Goal: Information Seeking & Learning: Learn about a topic

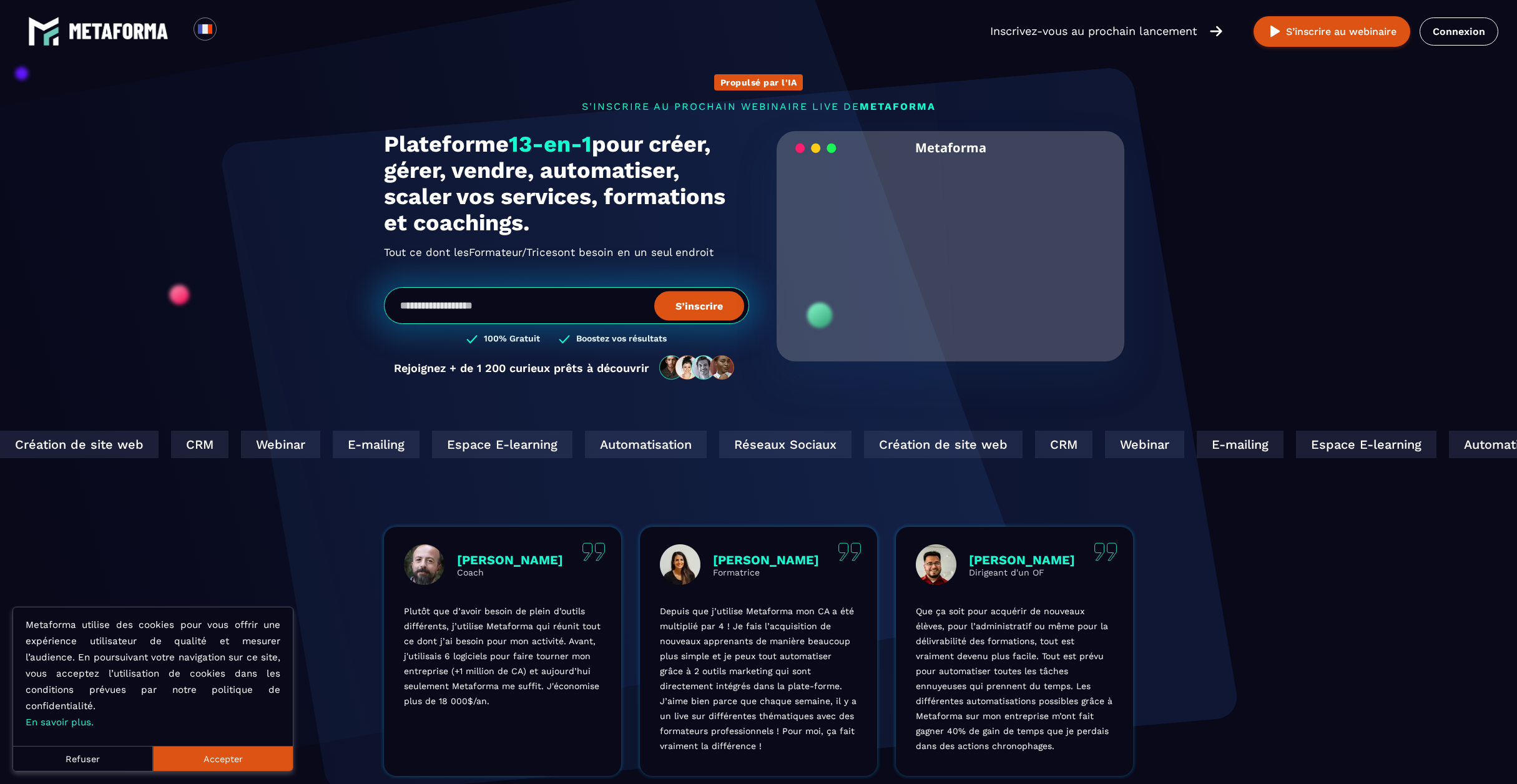
click at [206, 759] on button "Accepter" at bounding box center [223, 758] width 140 height 25
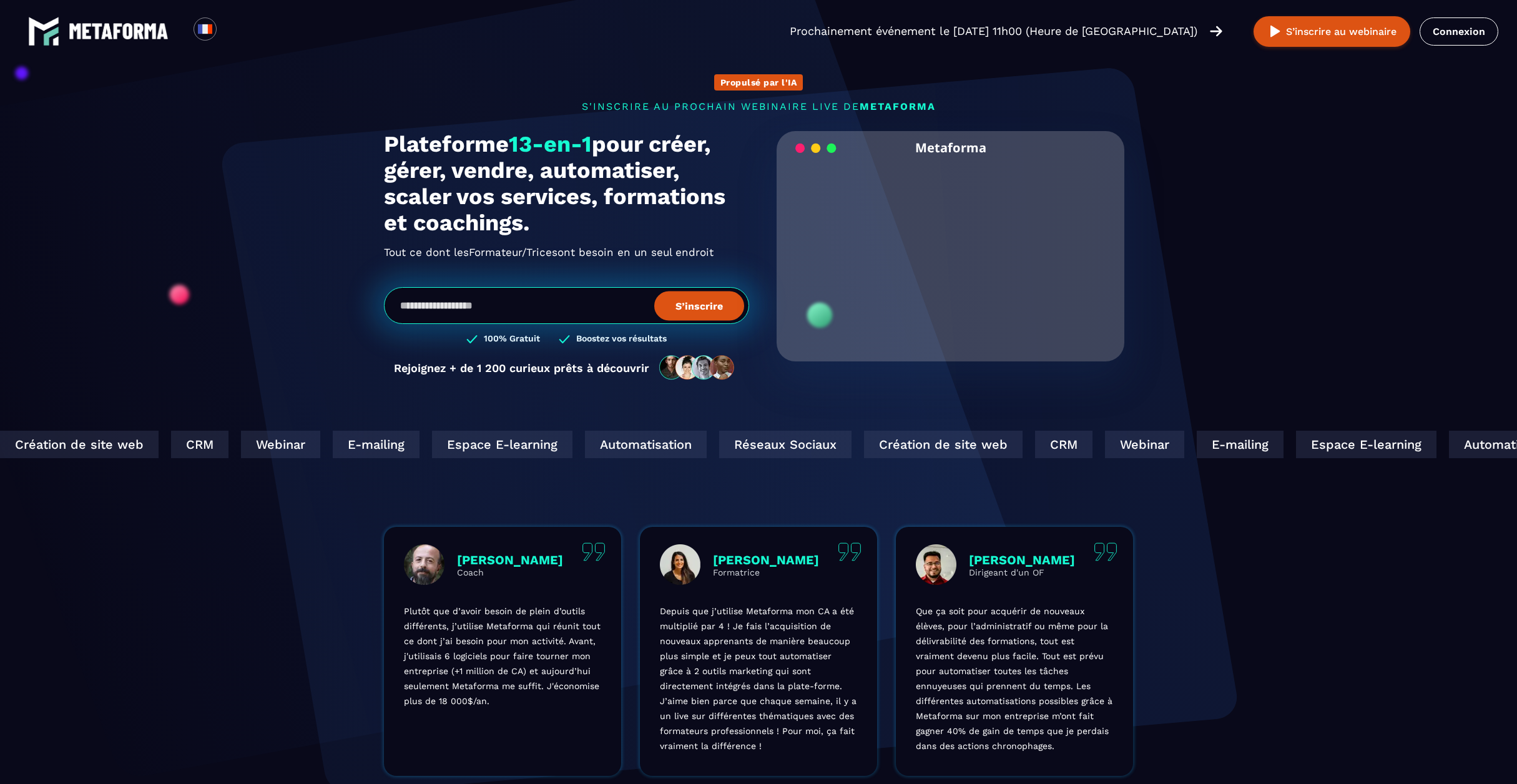
click at [449, 304] on input "email" at bounding box center [566, 305] width 365 height 37
click at [269, 338] on section "Propulsé par l'IA s'inscrire au prochain webinaire live de METAFORMA Prochainem…" at bounding box center [758, 400] width 1517 height 800
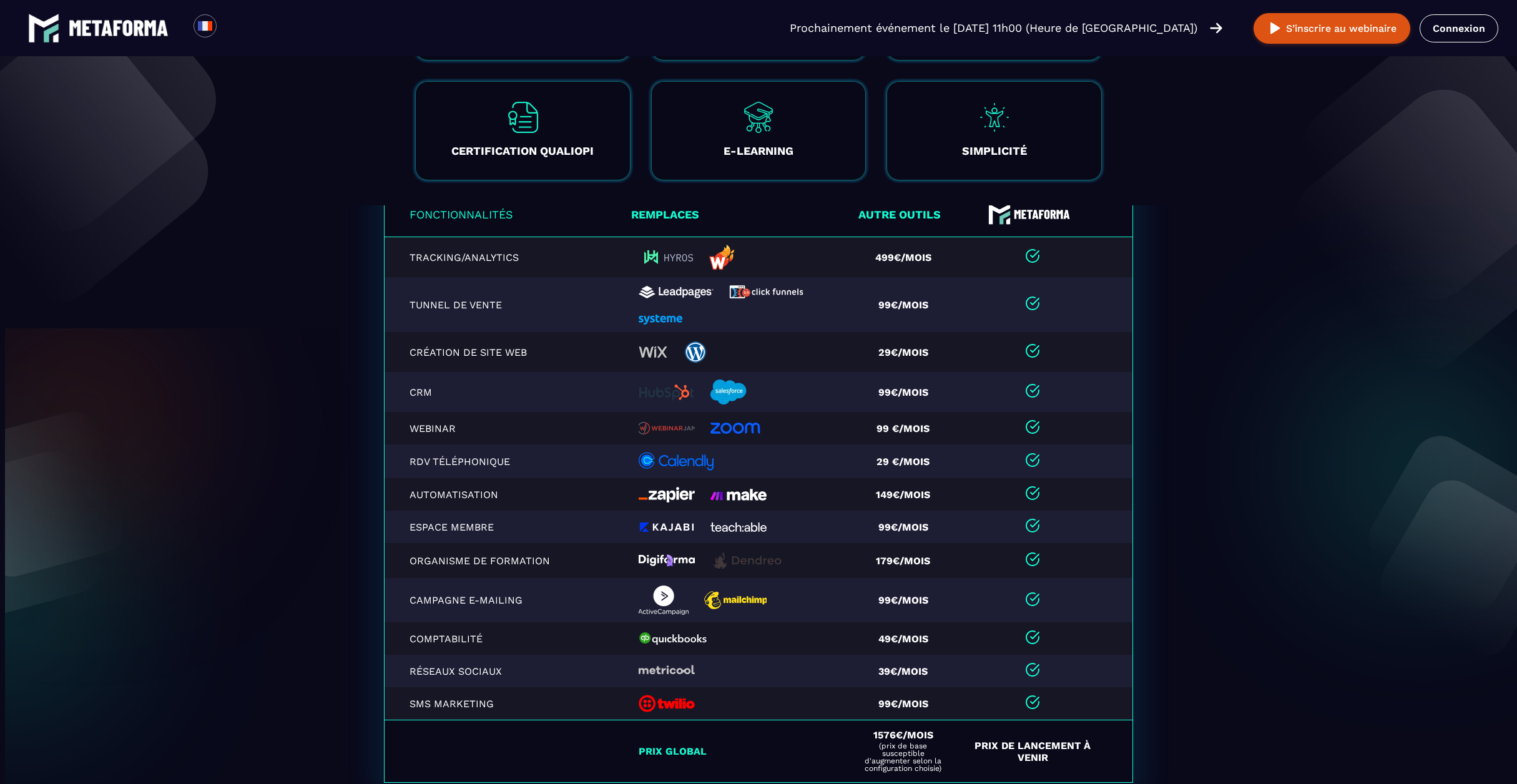
scroll to position [2415, 0]
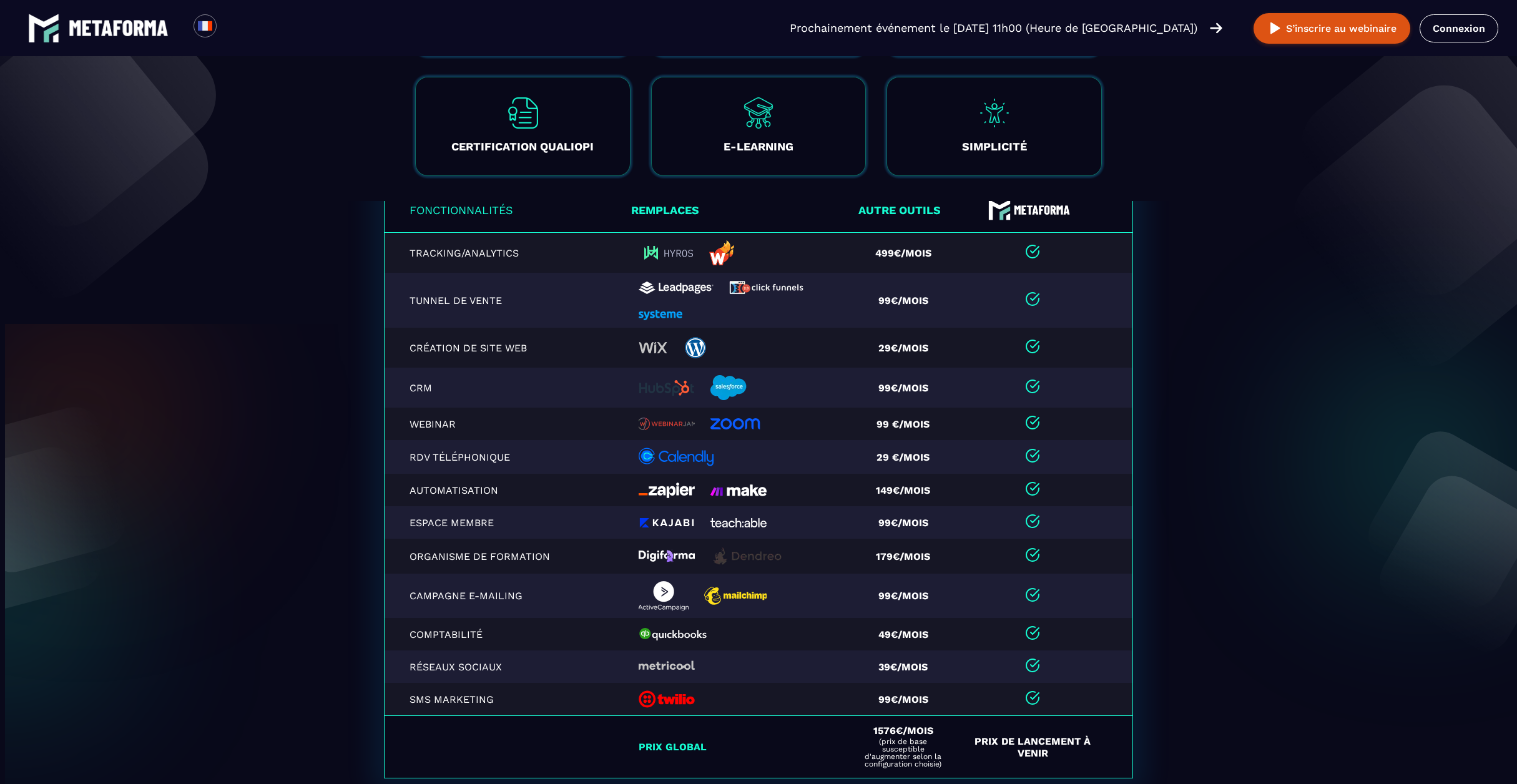
click at [281, 430] on section "Fonctionnalités Remplaces Autre outils Tracking/Analytics 499€/mois Tunnel de v…" at bounding box center [758, 538] width 1517 height 675
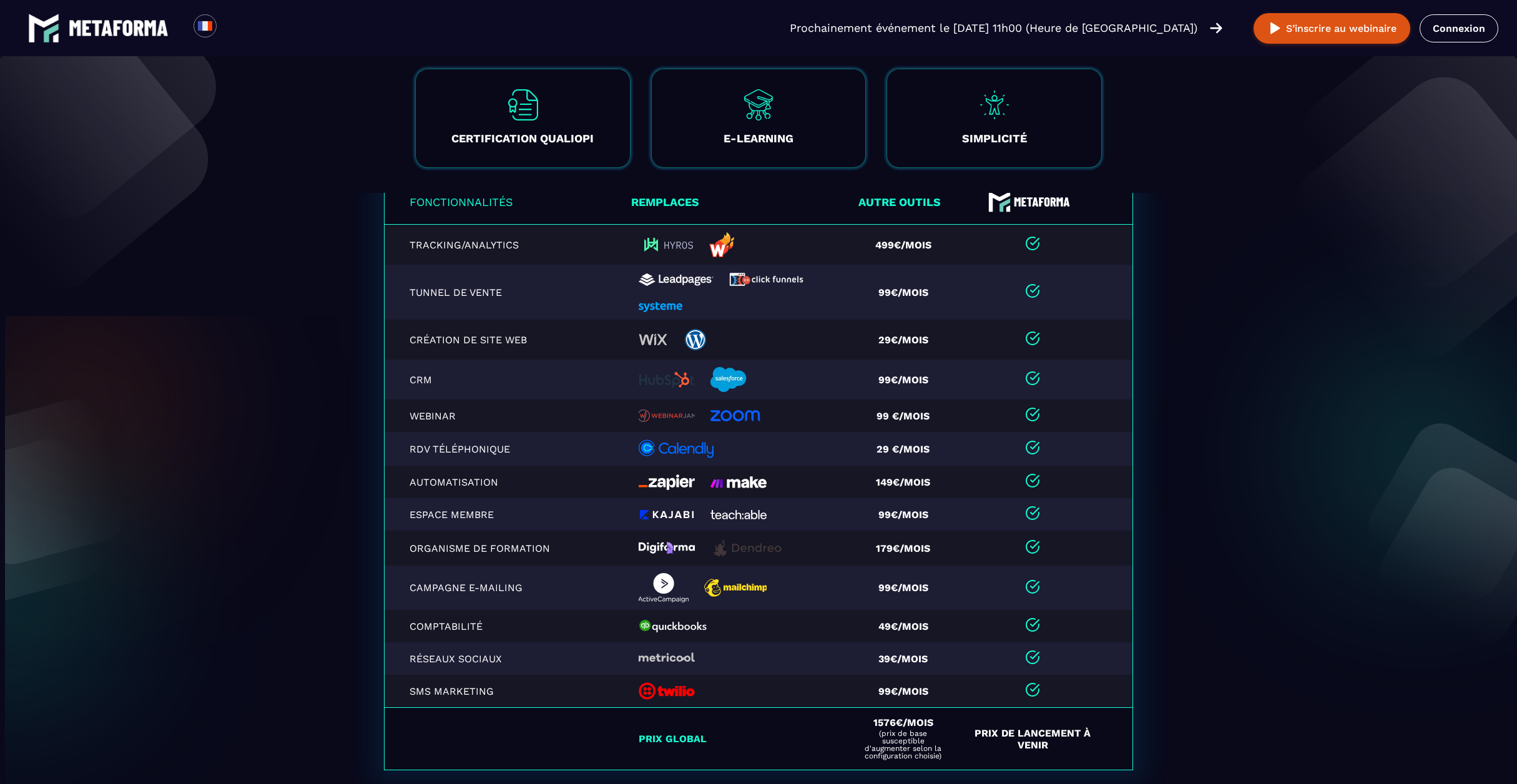
drag, startPoint x: 453, startPoint y: 429, endPoint x: 400, endPoint y: 428, distance: 53.0
click at [412, 430] on td "Webinar" at bounding box center [508, 416] width 248 height 33
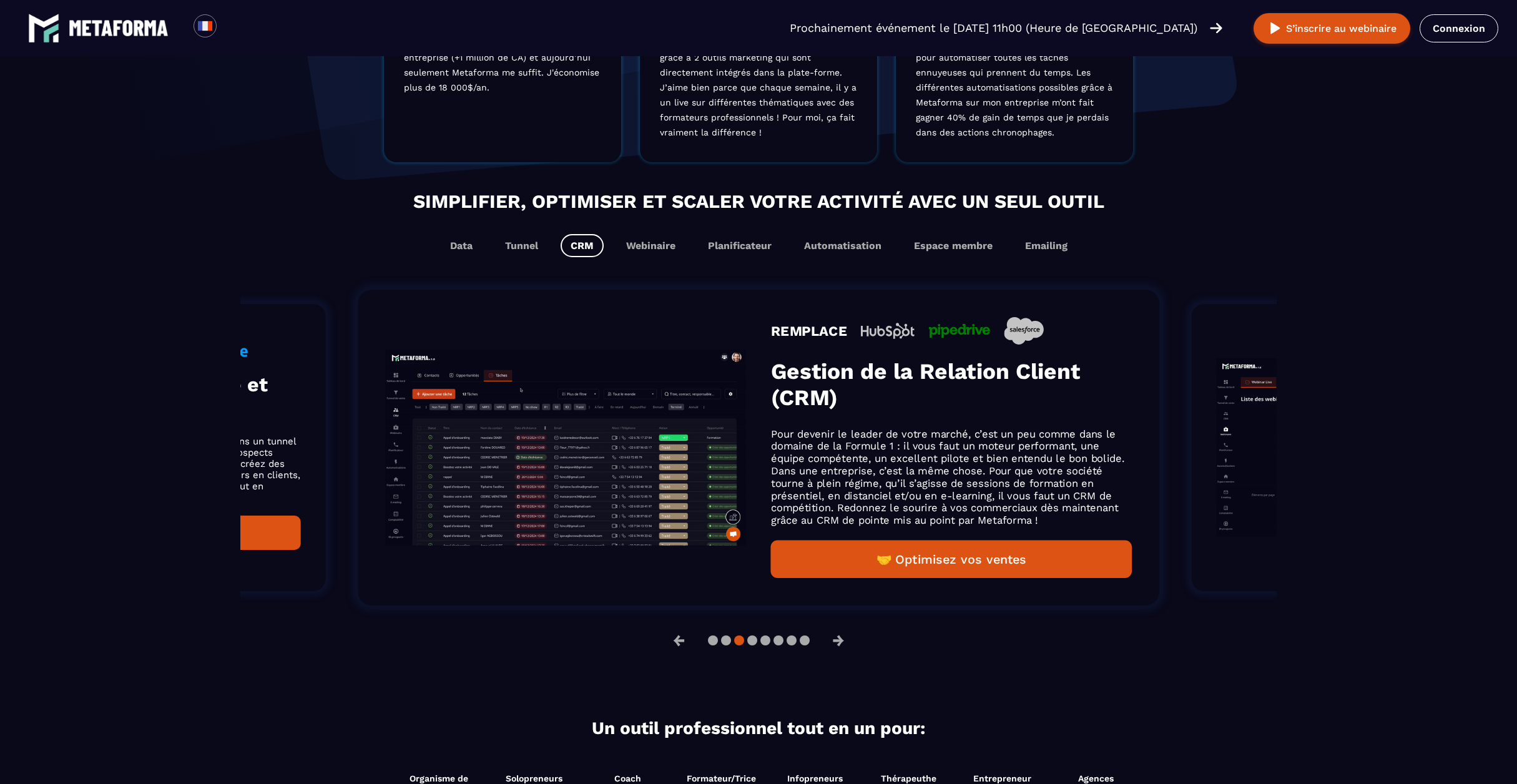
scroll to position [580, 0]
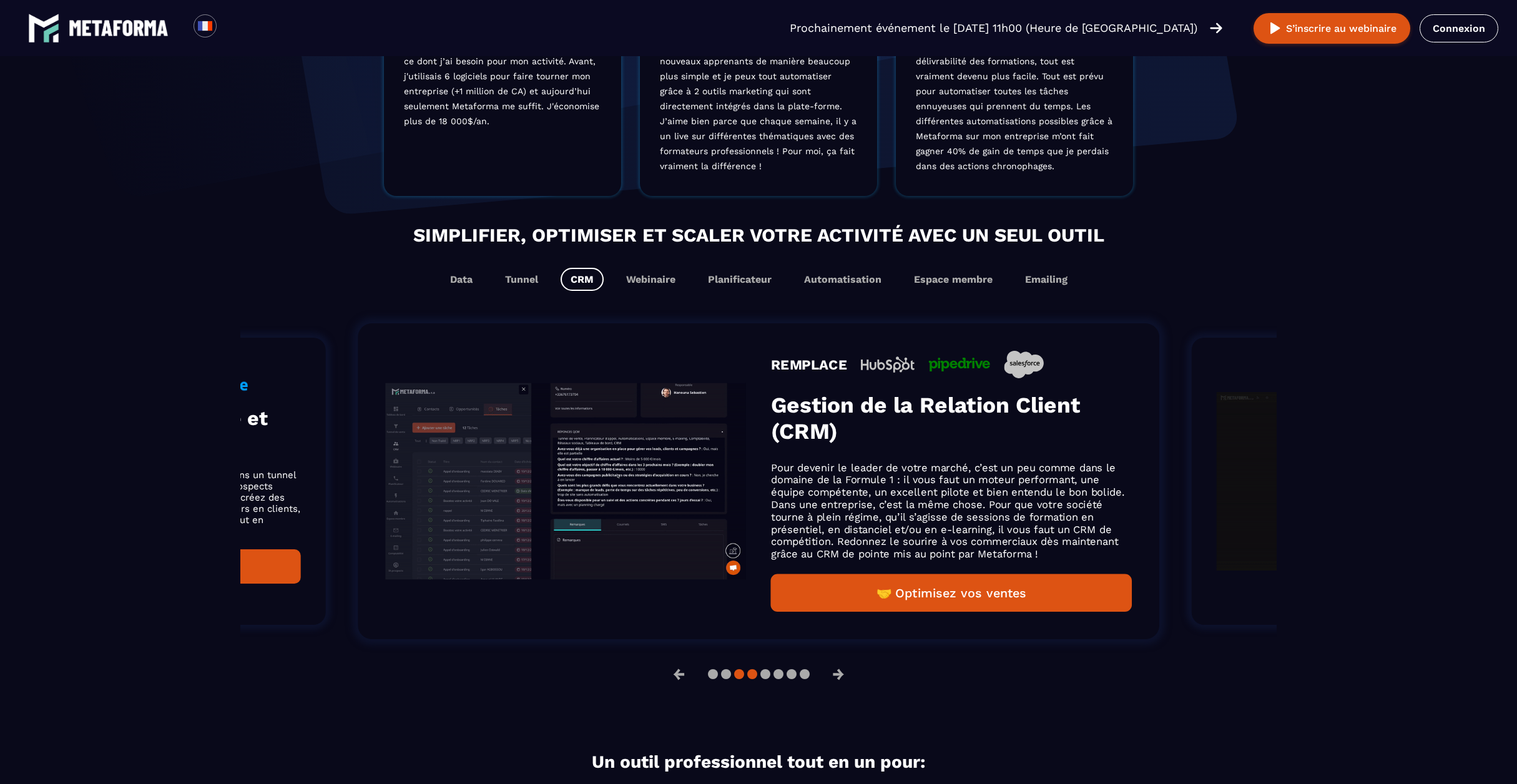
click at [750, 678] on button at bounding box center [752, 674] width 10 height 10
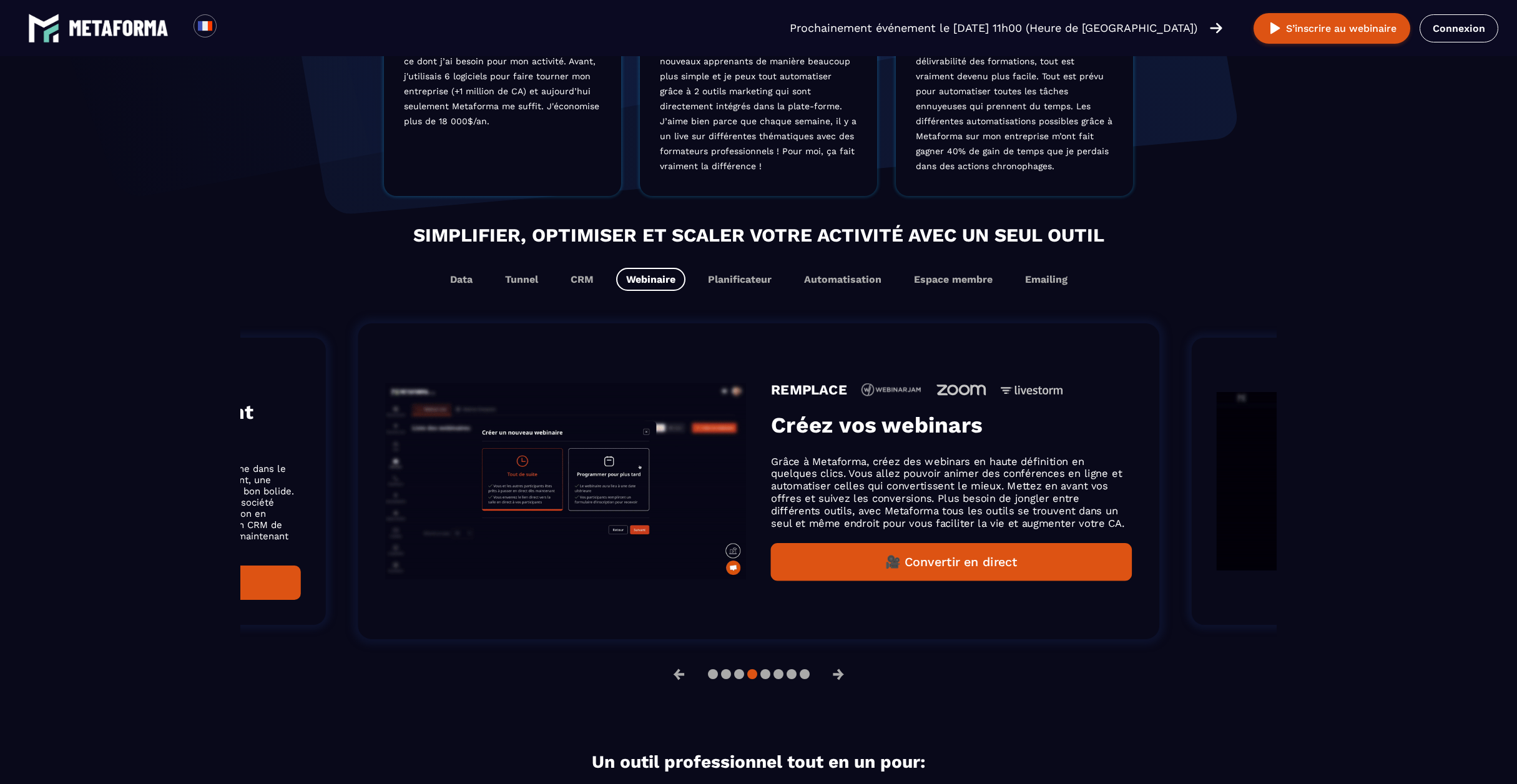
click at [668, 501] on img "Gallery" at bounding box center [566, 481] width 361 height 197
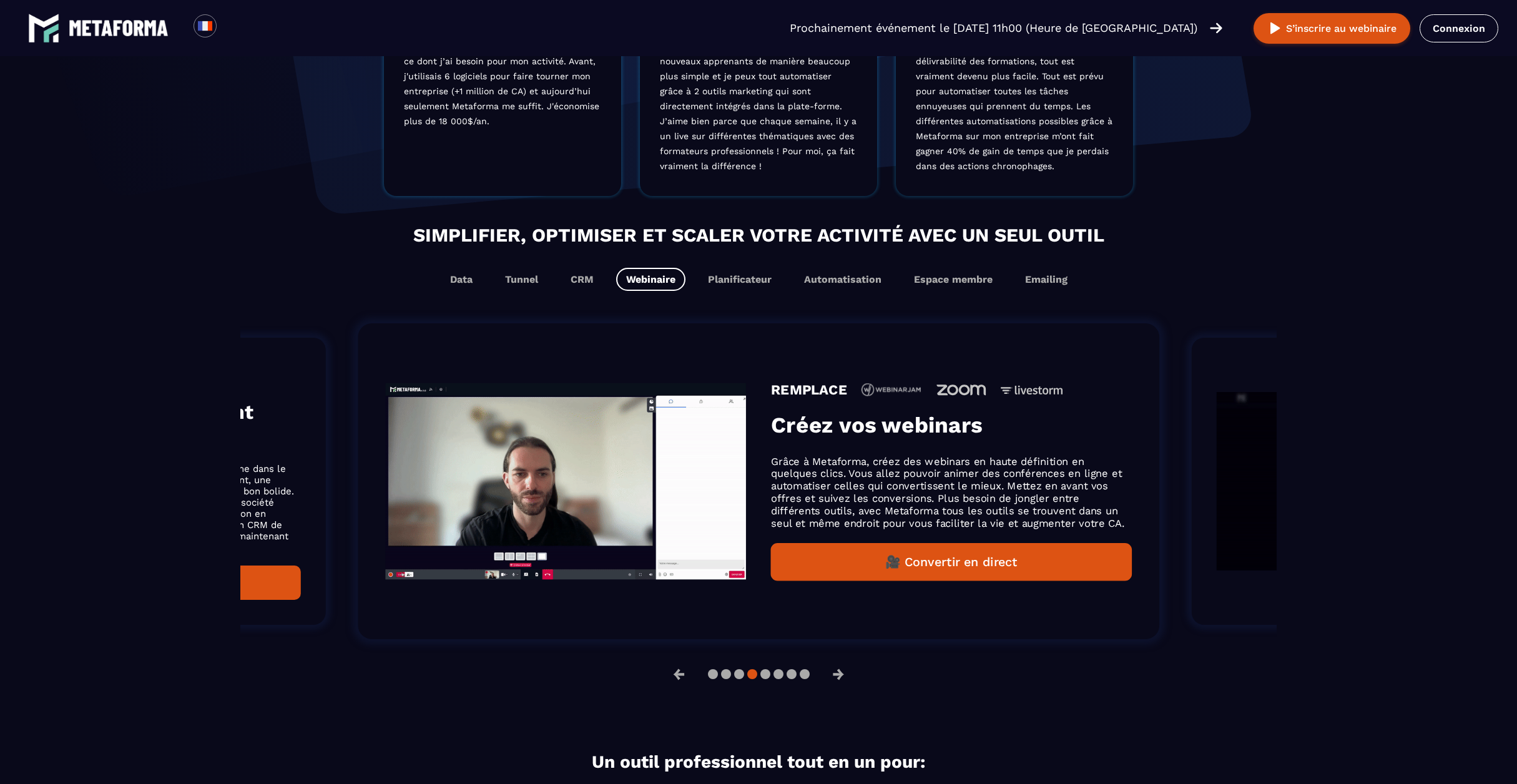
click at [843, 500] on p "Grâce à Metaforma, créez des webinars en haute définition en quelques clics. Vo…" at bounding box center [951, 491] width 361 height 74
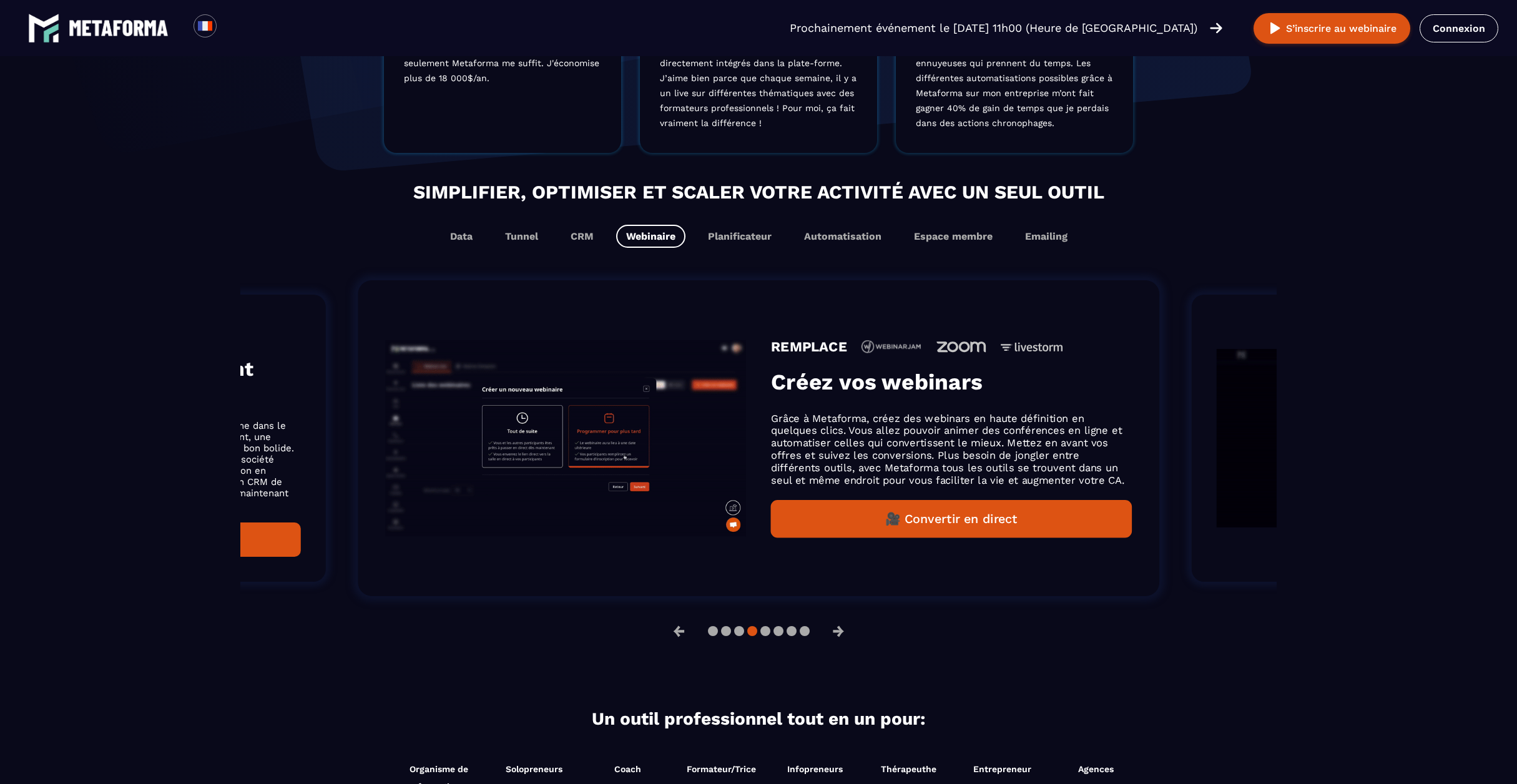
scroll to position [623, 0]
click at [765, 636] on button at bounding box center [765, 631] width 10 height 10
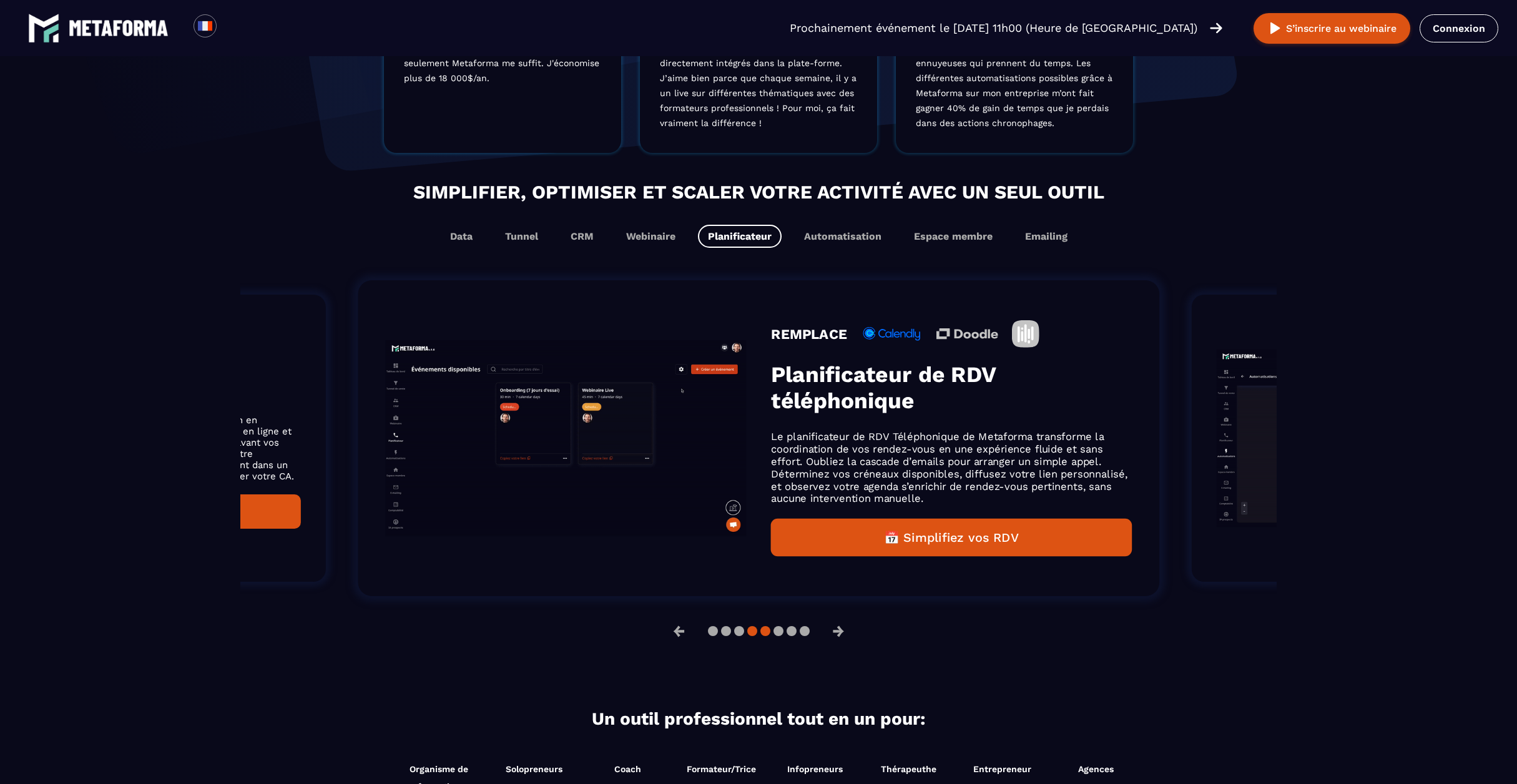
click at [748, 636] on button at bounding box center [752, 631] width 10 height 10
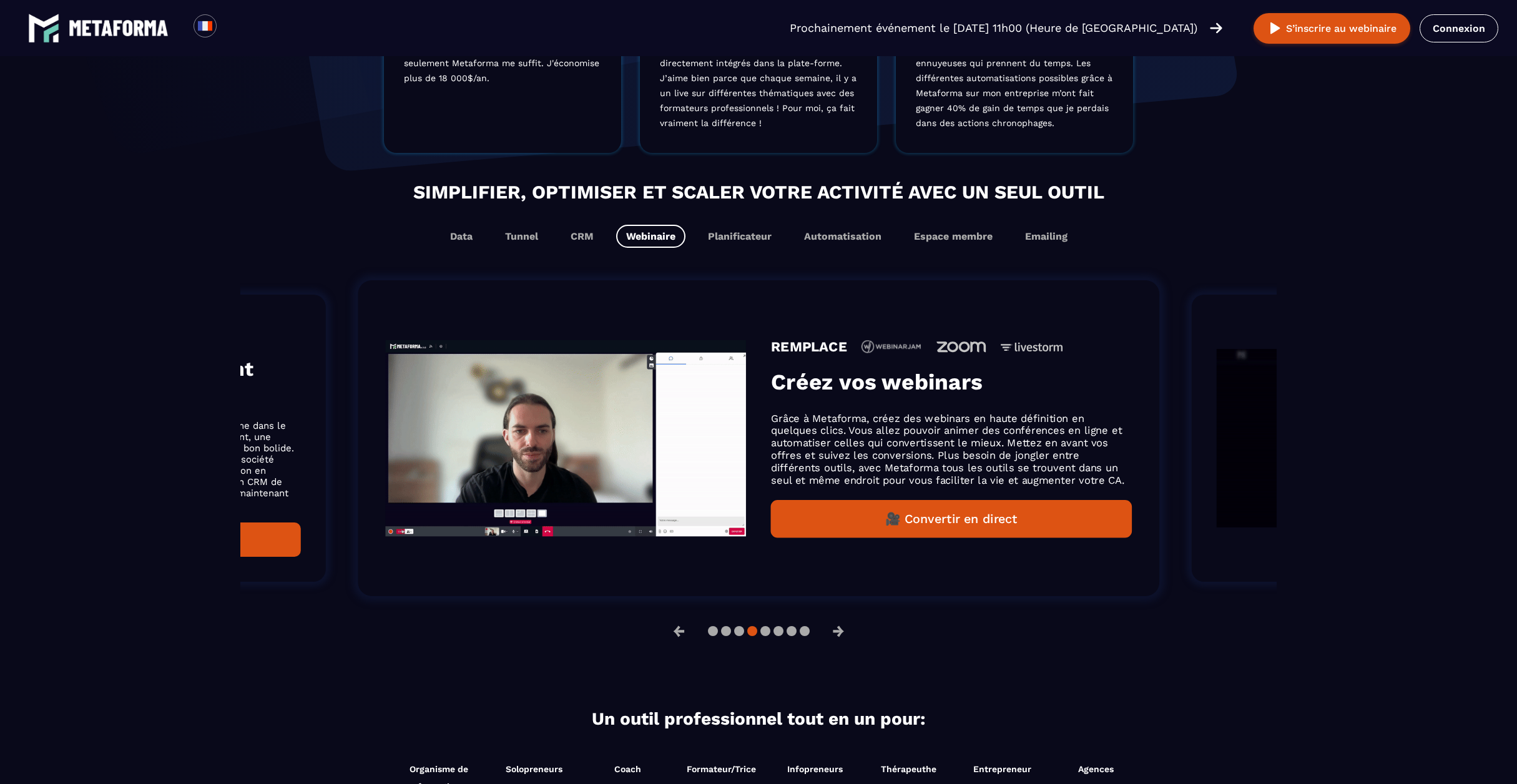
click at [853, 529] on button "🎥 Convertir en direct" at bounding box center [951, 519] width 361 height 38
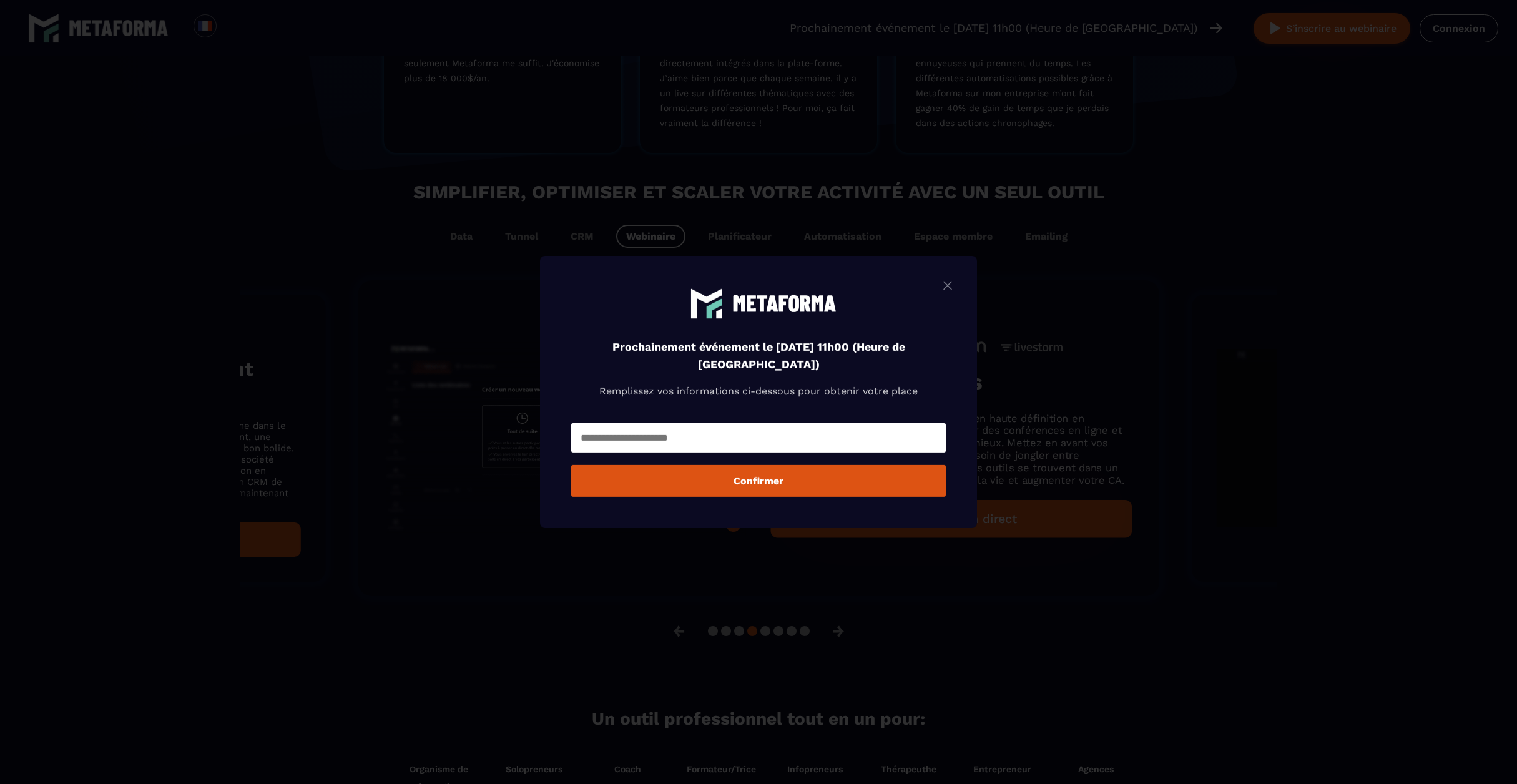
click at [955, 285] on img "Modal window" at bounding box center [947, 286] width 15 height 16
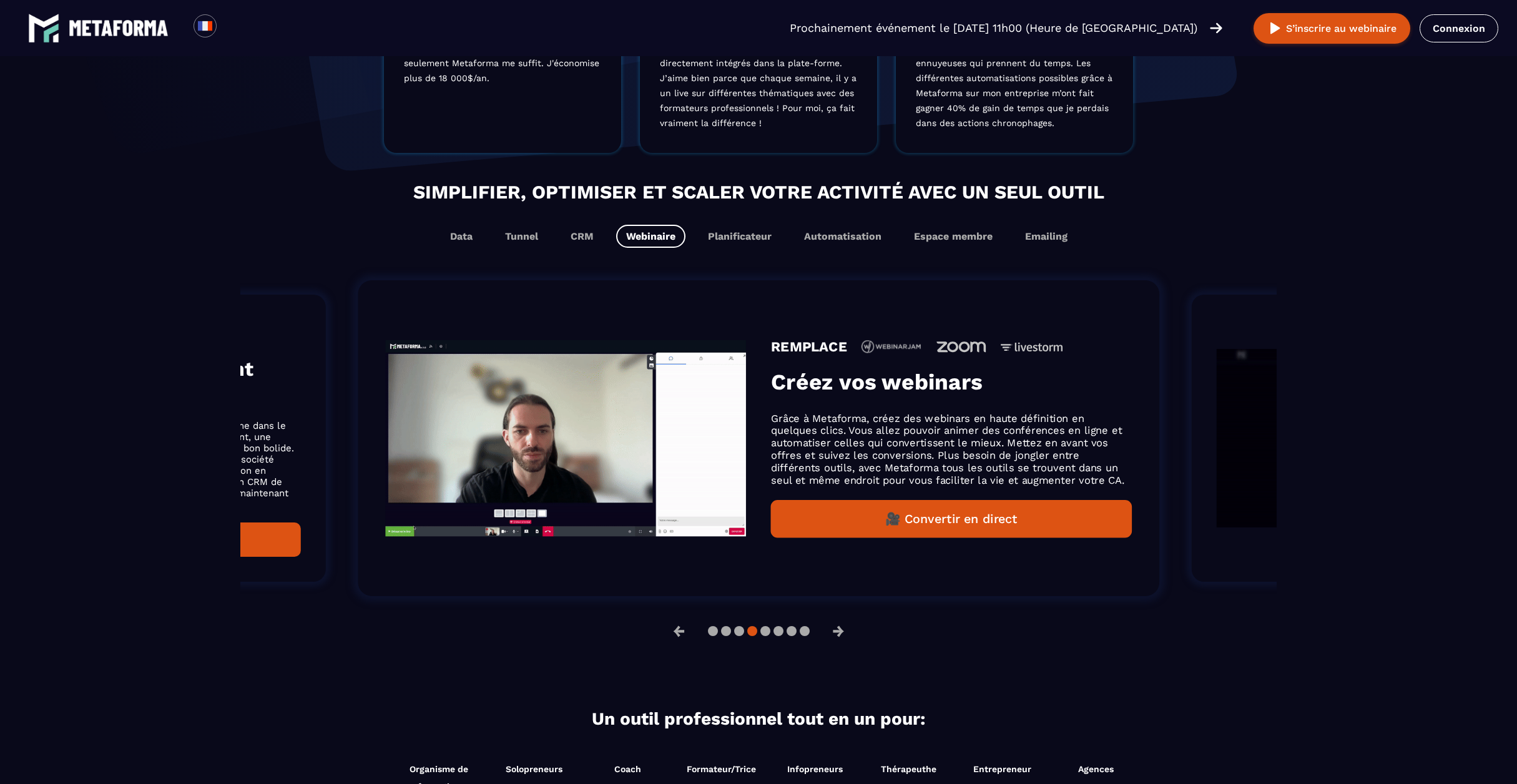
click at [837, 421] on p "Grâce à Metaforma, créez des webinars en haute définition en quelques clics. Vo…" at bounding box center [951, 449] width 361 height 74
click at [612, 439] on img "Gallery" at bounding box center [566, 438] width 361 height 197
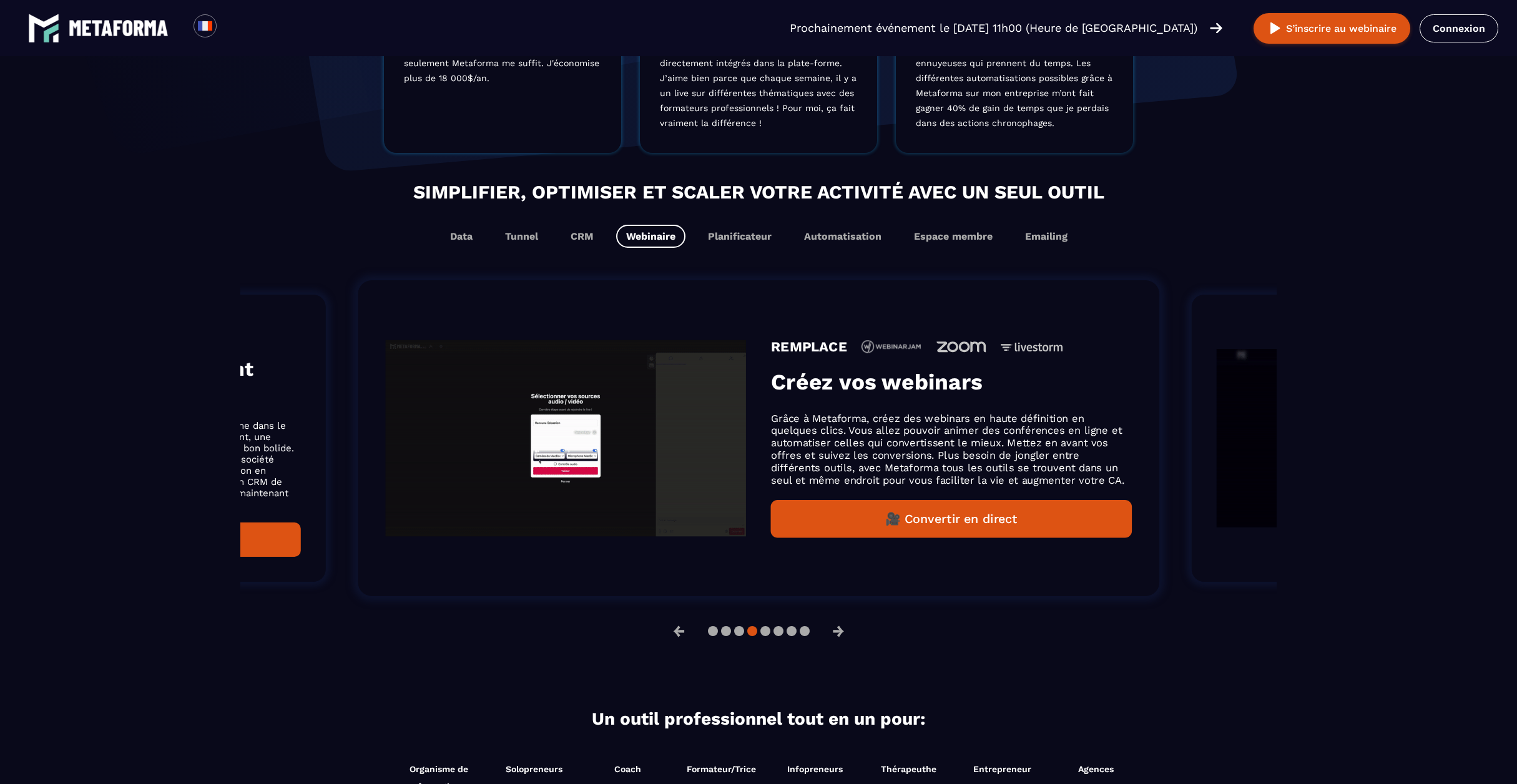
click at [797, 448] on p "Grâce à Metaforma, créez des webinars en haute définition en quelques clics. Vo…" at bounding box center [951, 449] width 361 height 74
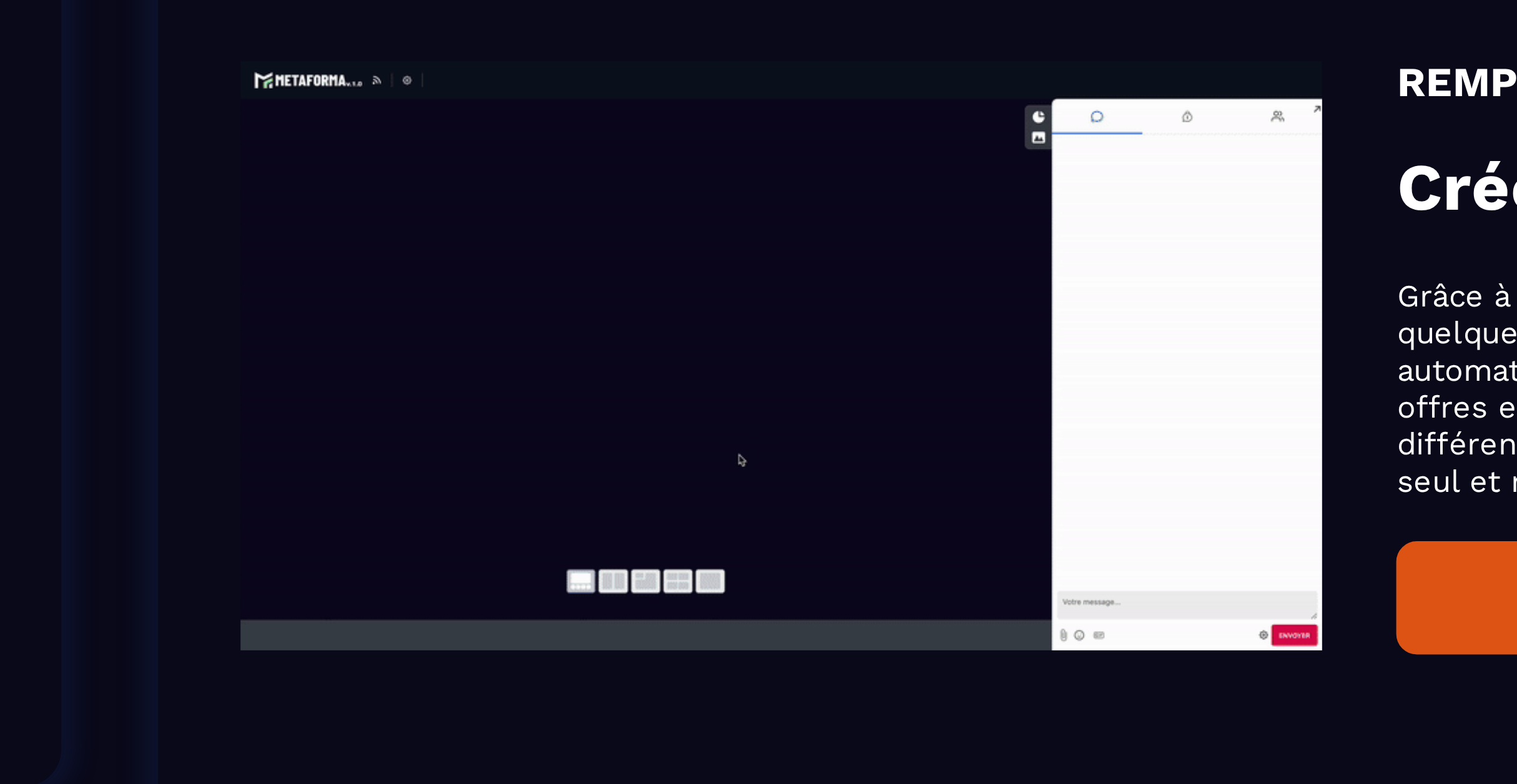
click at [759, 460] on div "REMPLACE Créez vos webinars Grâce à Metaforma, créez des webinars en haute défi…" at bounding box center [758, 438] width 801 height 316
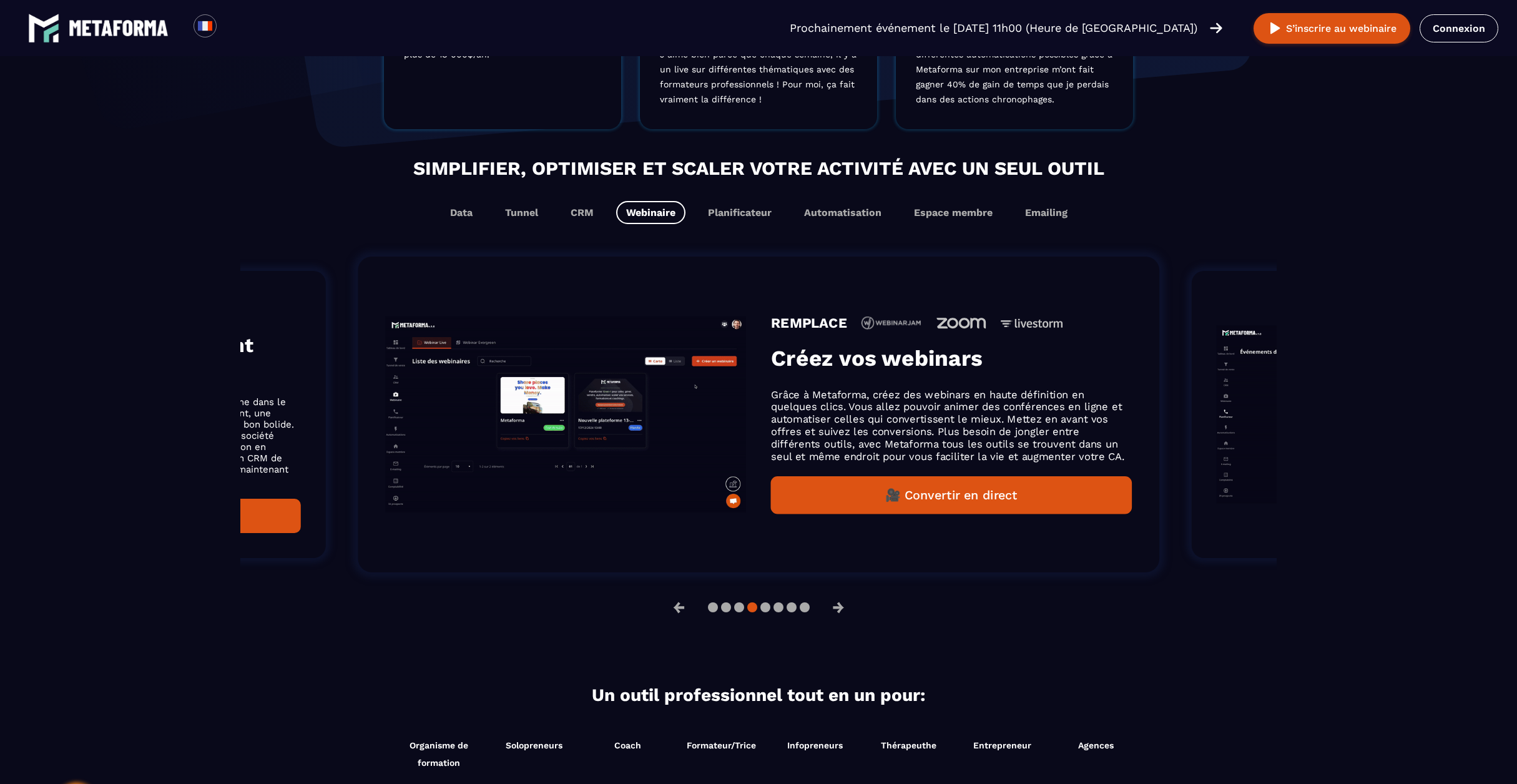
scroll to position [646, 0]
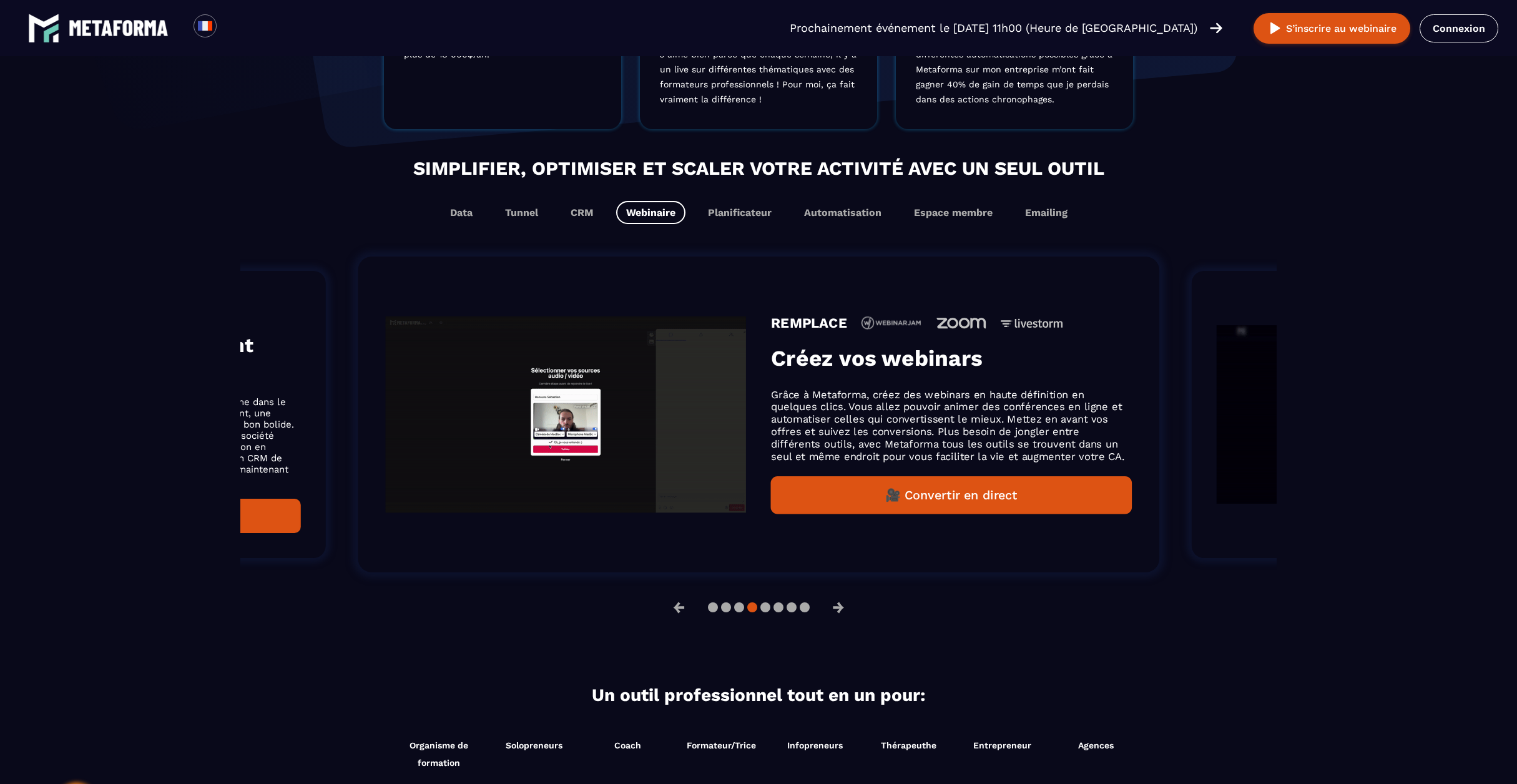
click at [830, 392] on p "Grâce à Metaforma, créez des webinars en haute définition en quelques clics. Vo…" at bounding box center [951, 425] width 361 height 74
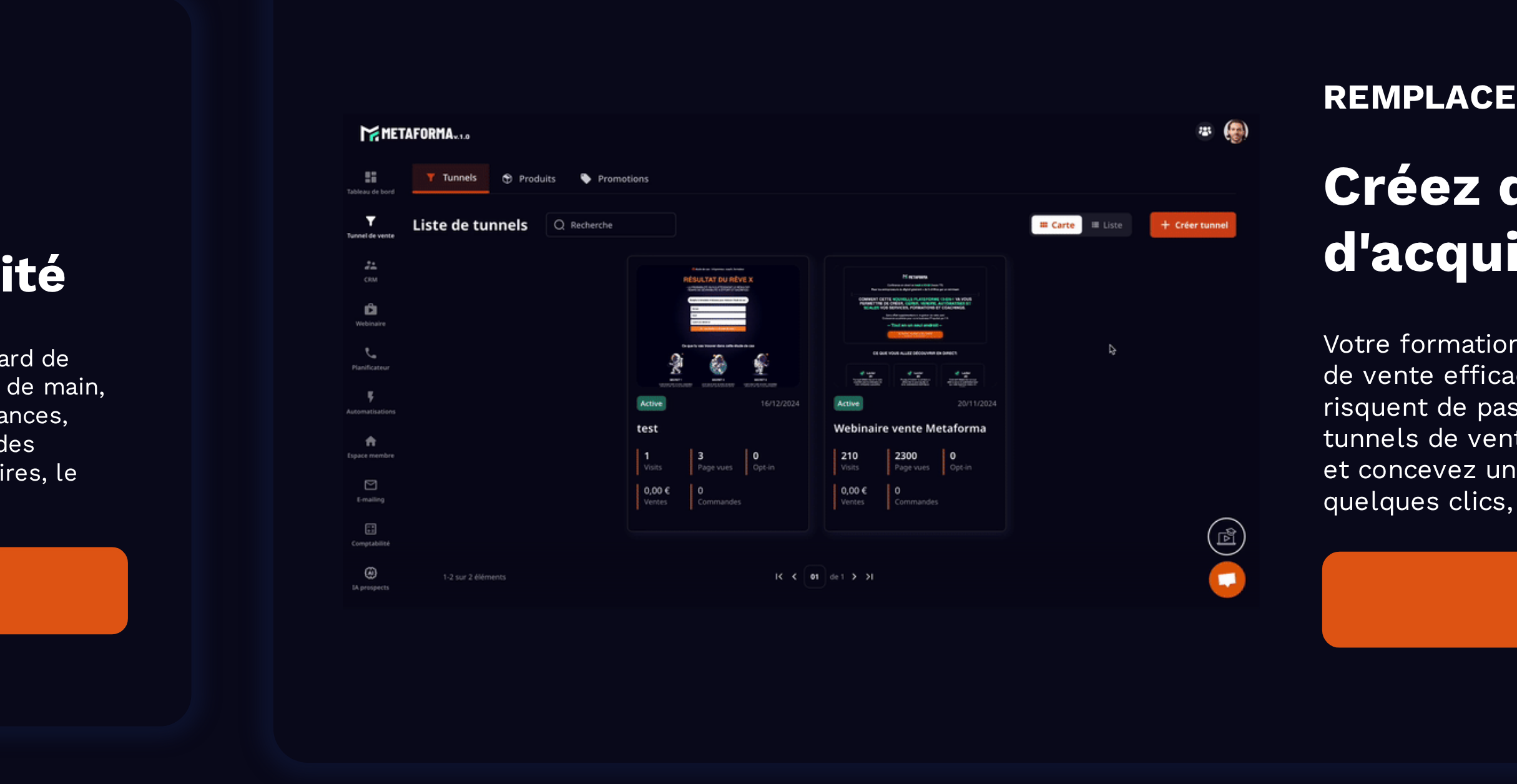
scroll to position [768, 0]
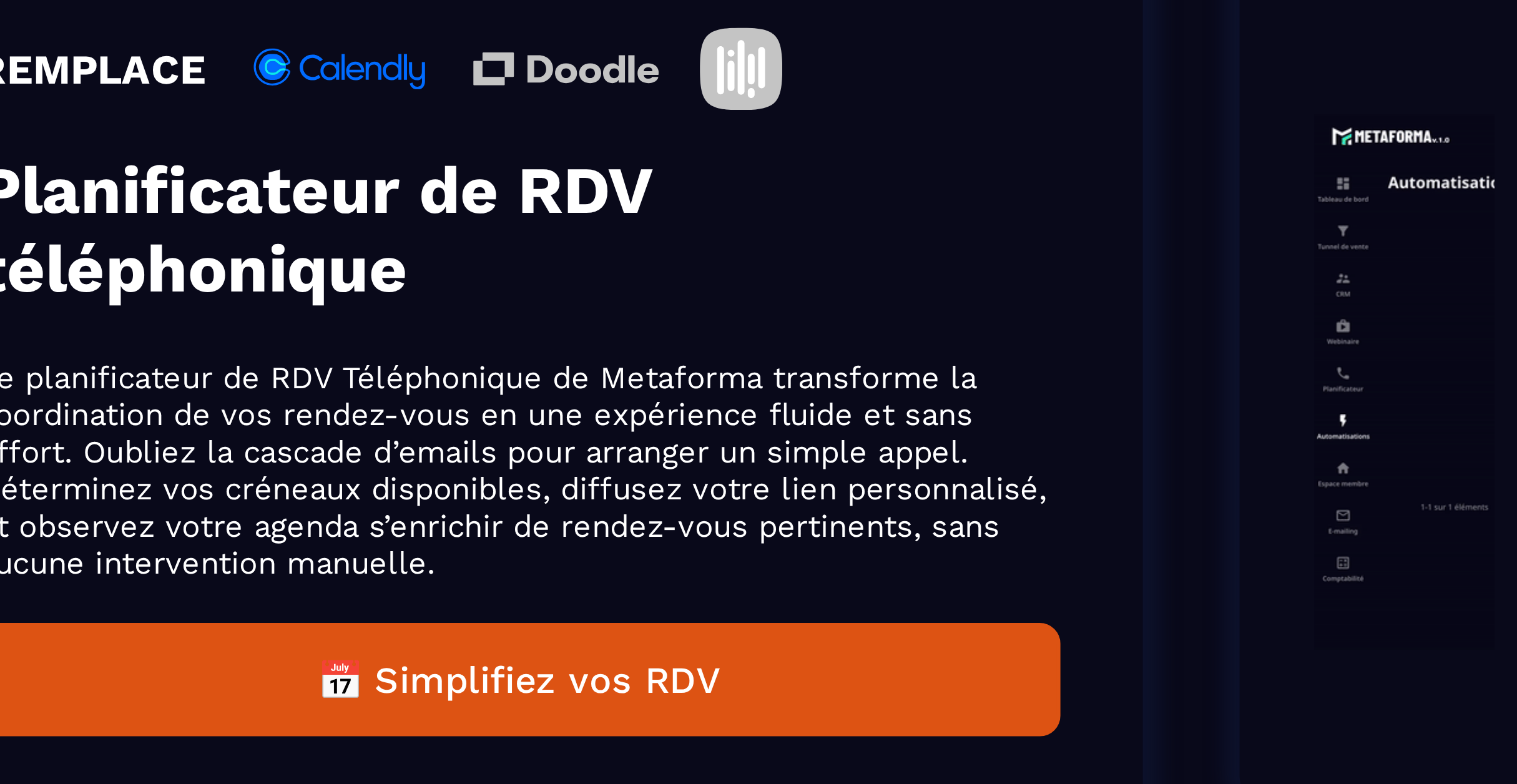
scroll to position [789, 0]
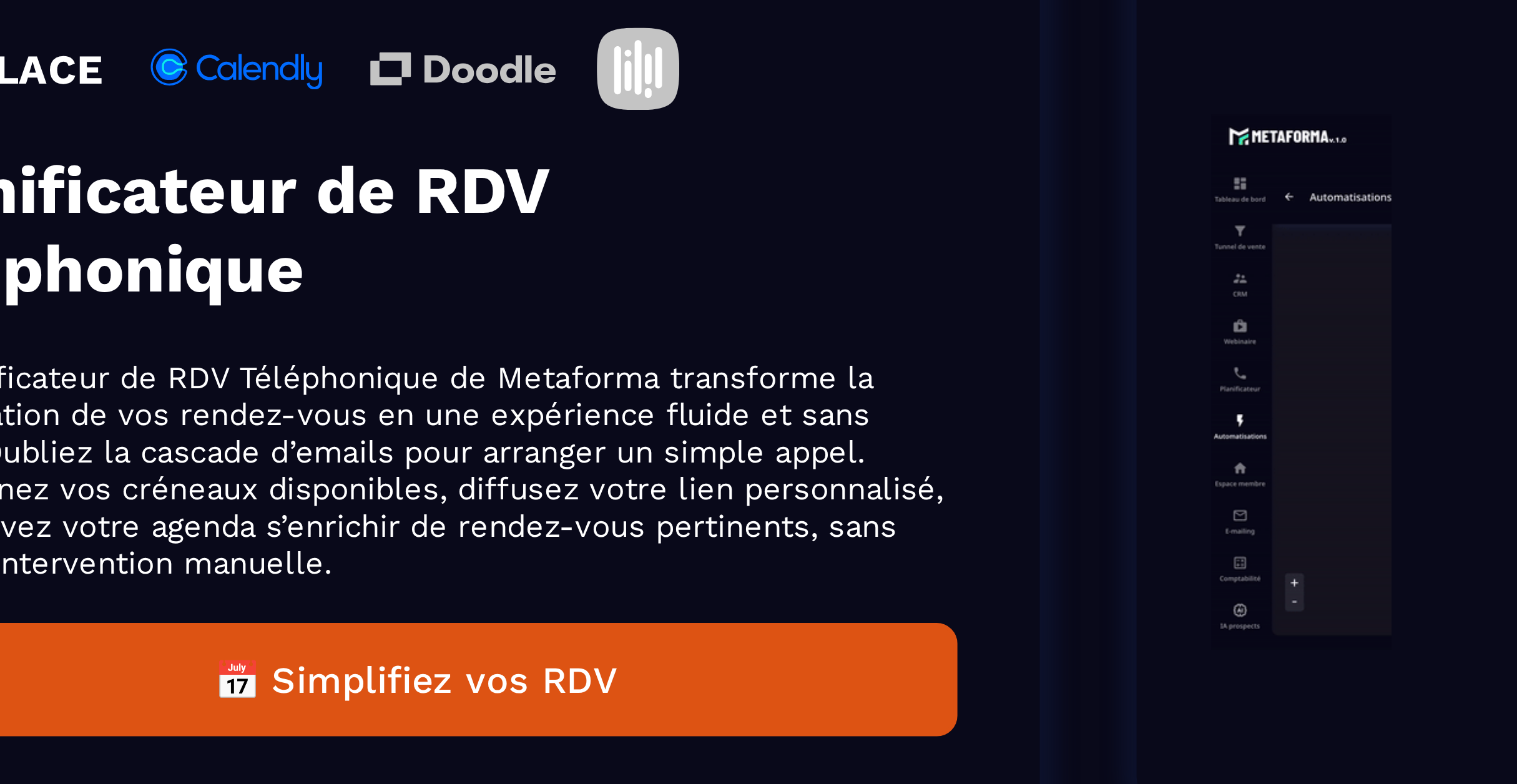
click at [1234, 311] on img "Gallery" at bounding box center [1379, 292] width 327 height 178
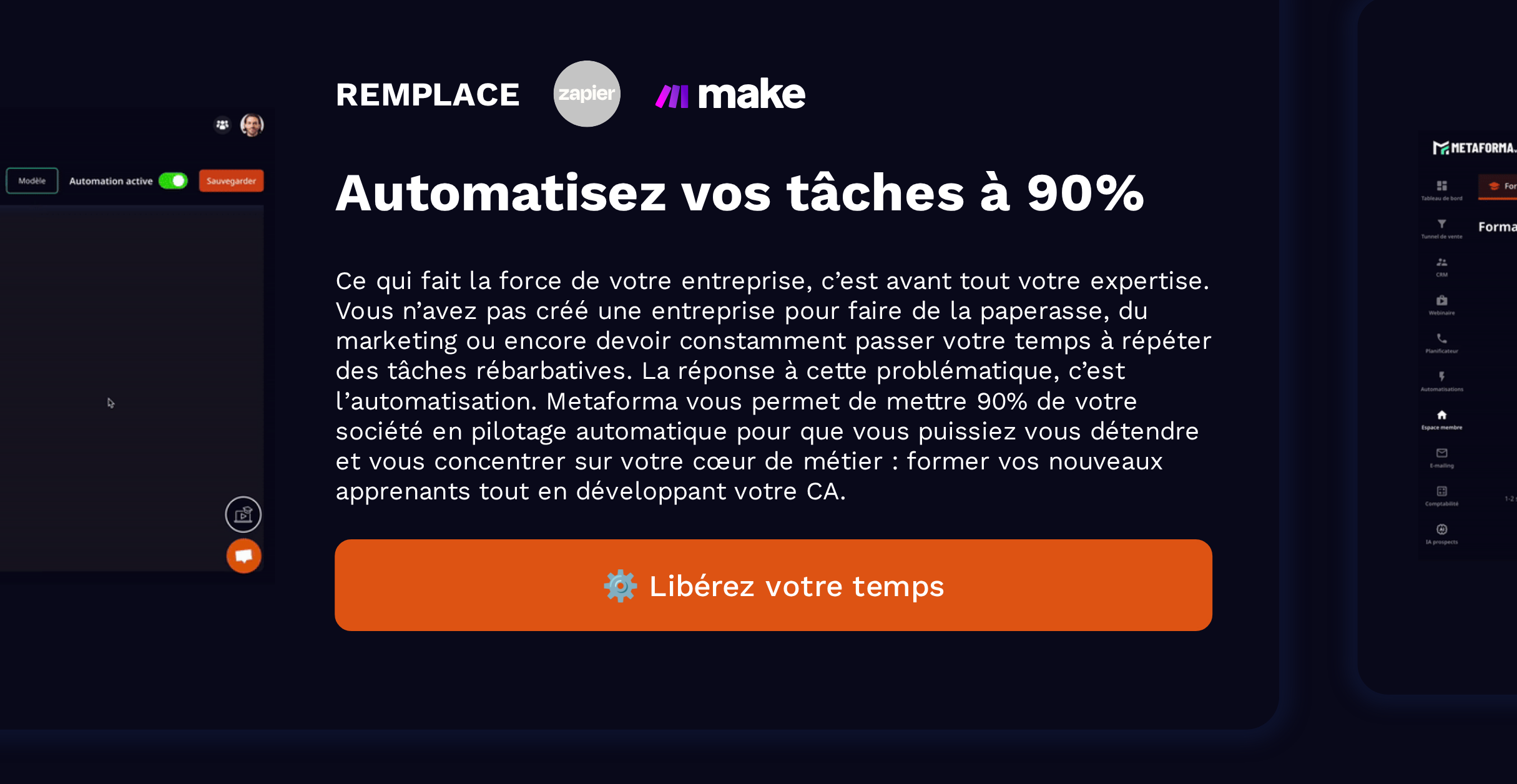
scroll to position [636, 0]
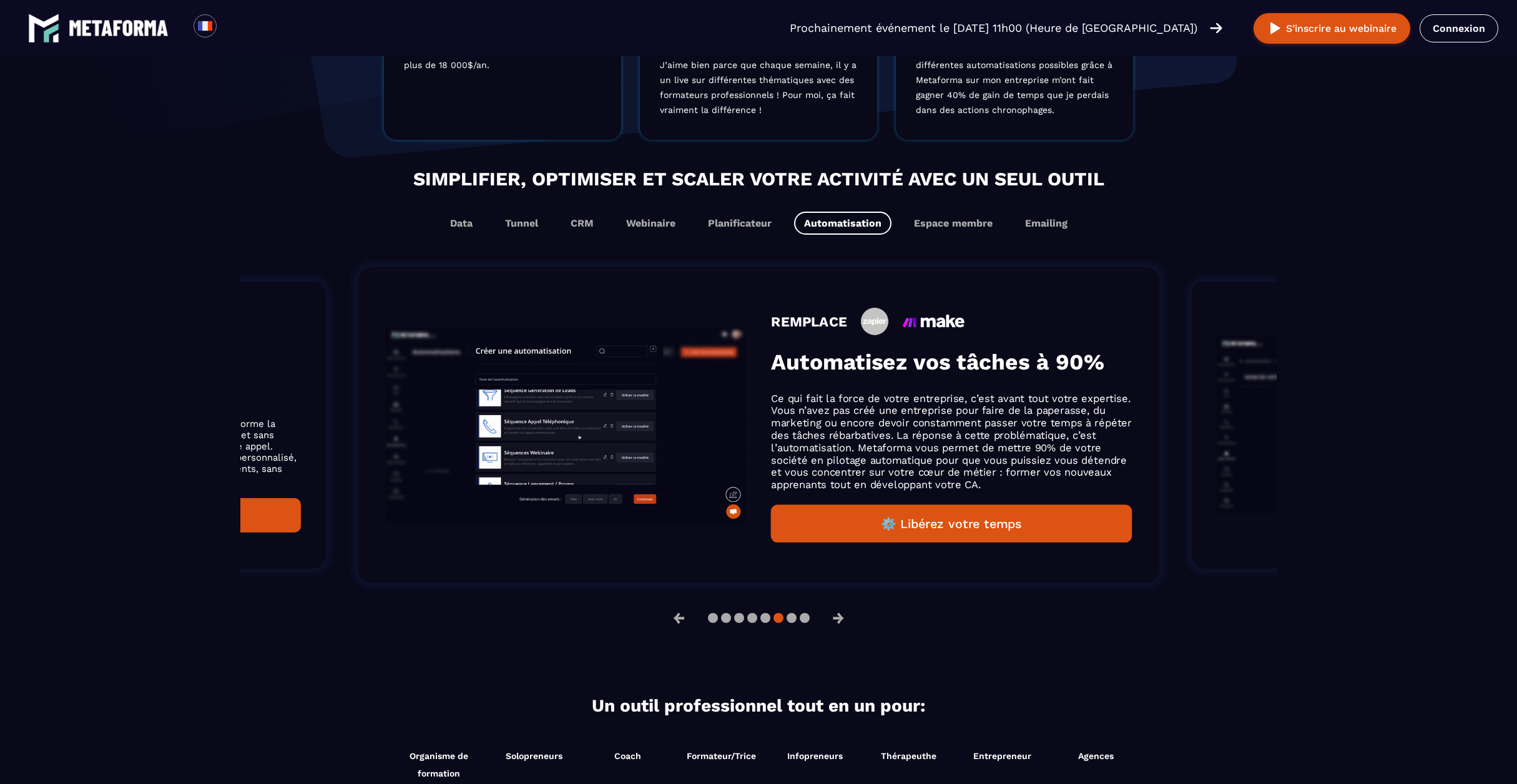
click at [759, 620] on div at bounding box center [759, 618] width 102 height 10
click at [763, 623] on button at bounding box center [765, 618] width 10 height 10
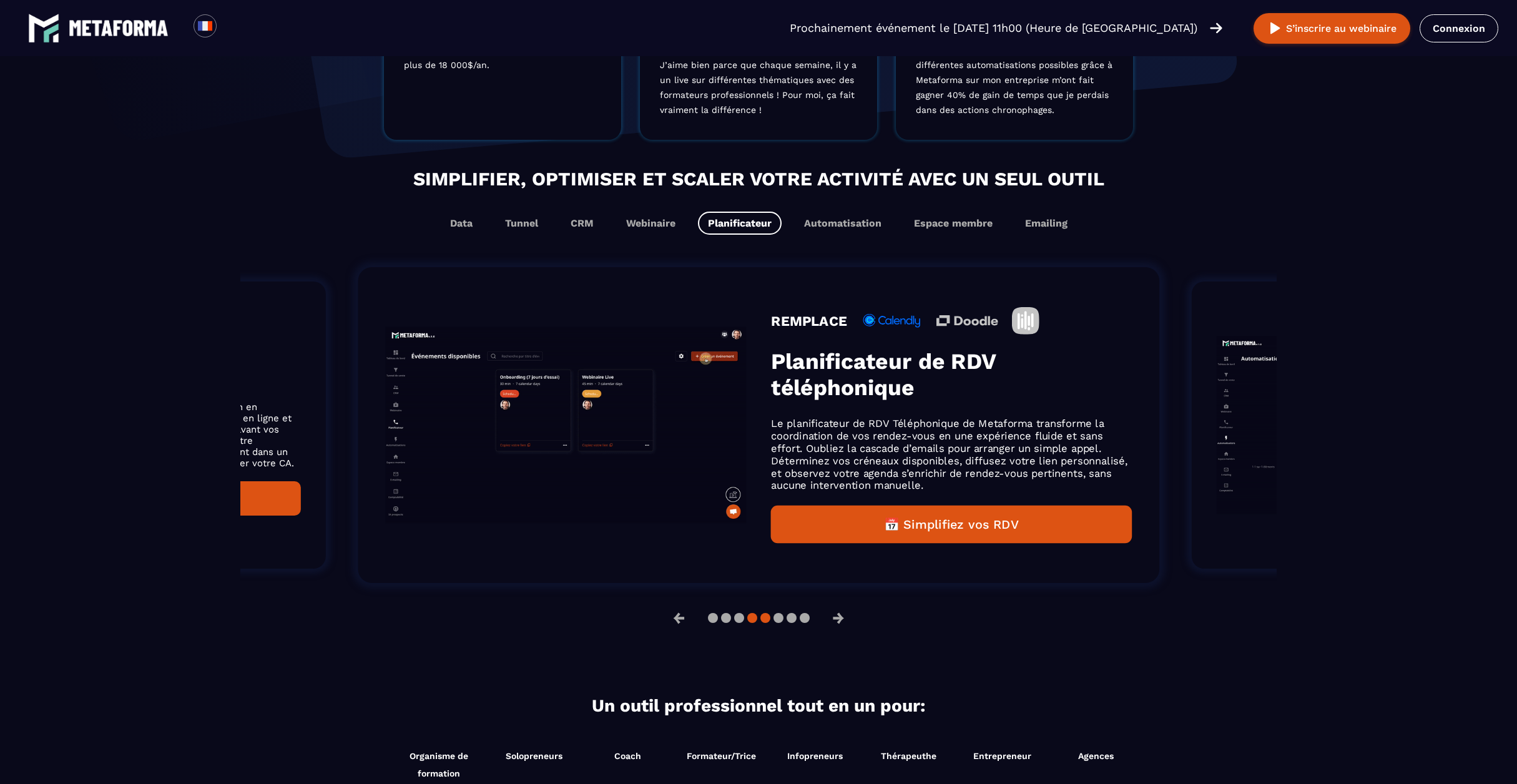
click at [752, 623] on button at bounding box center [752, 618] width 10 height 10
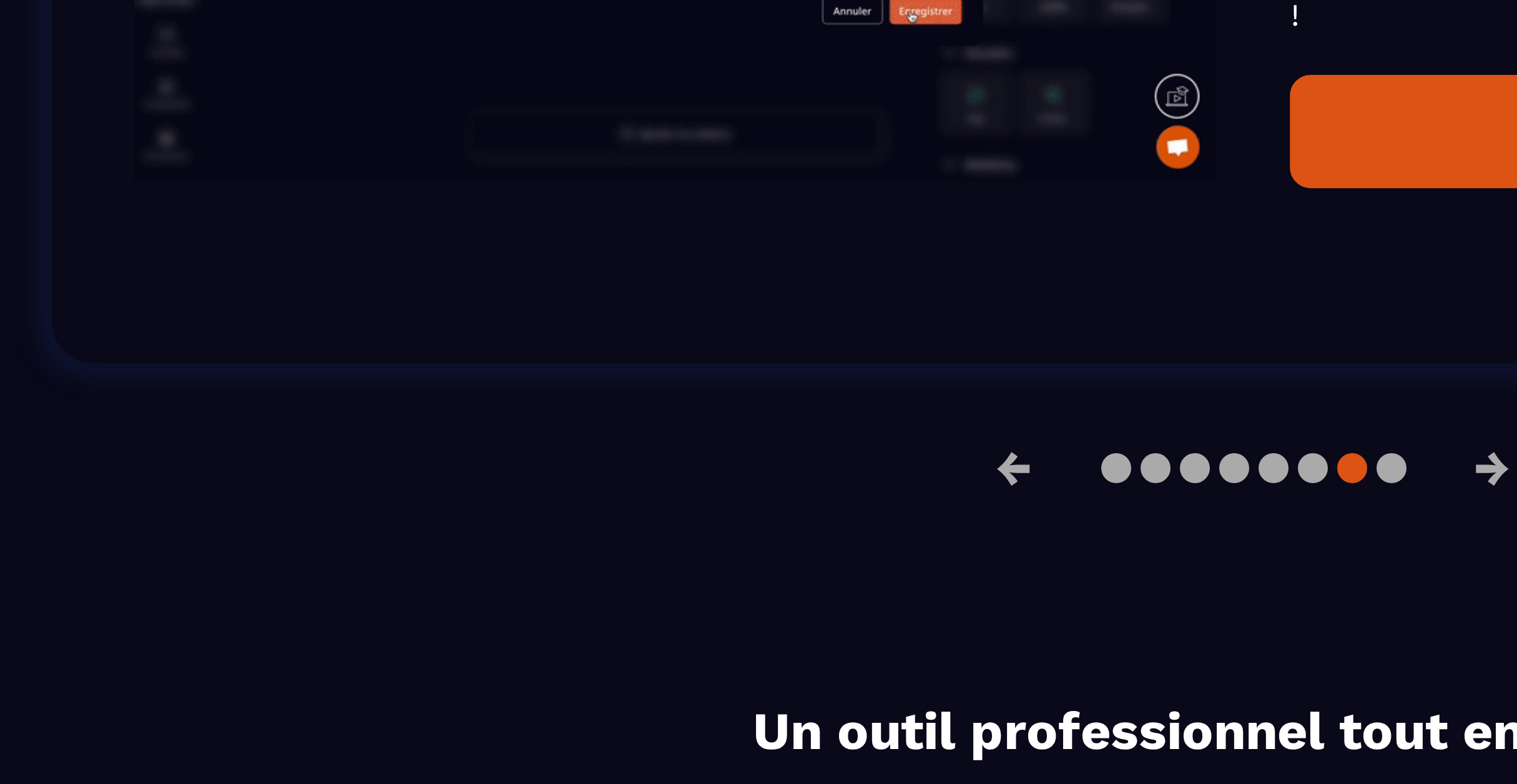
click at [757, 623] on div at bounding box center [759, 618] width 102 height 10
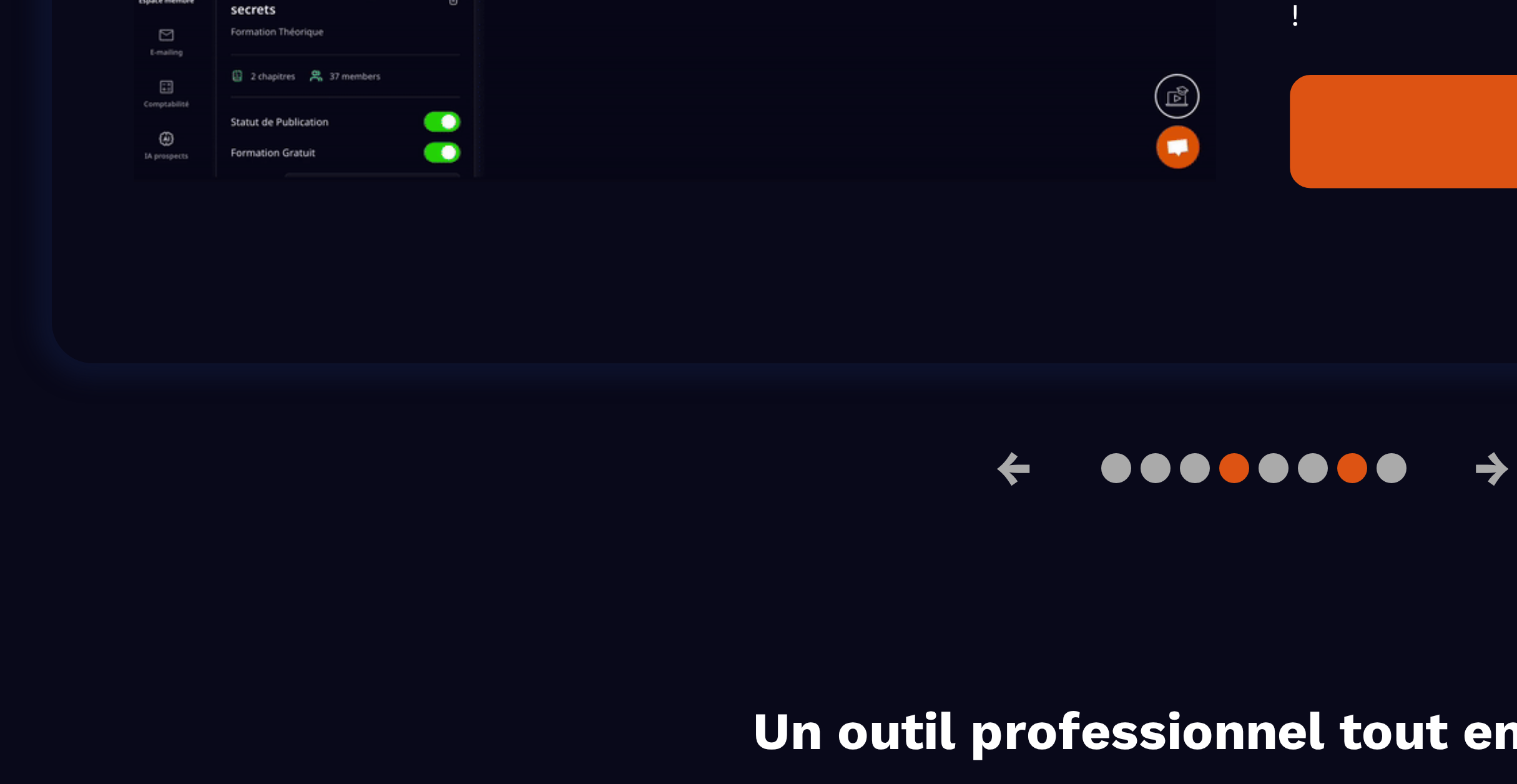
click at [753, 623] on button at bounding box center [752, 618] width 10 height 10
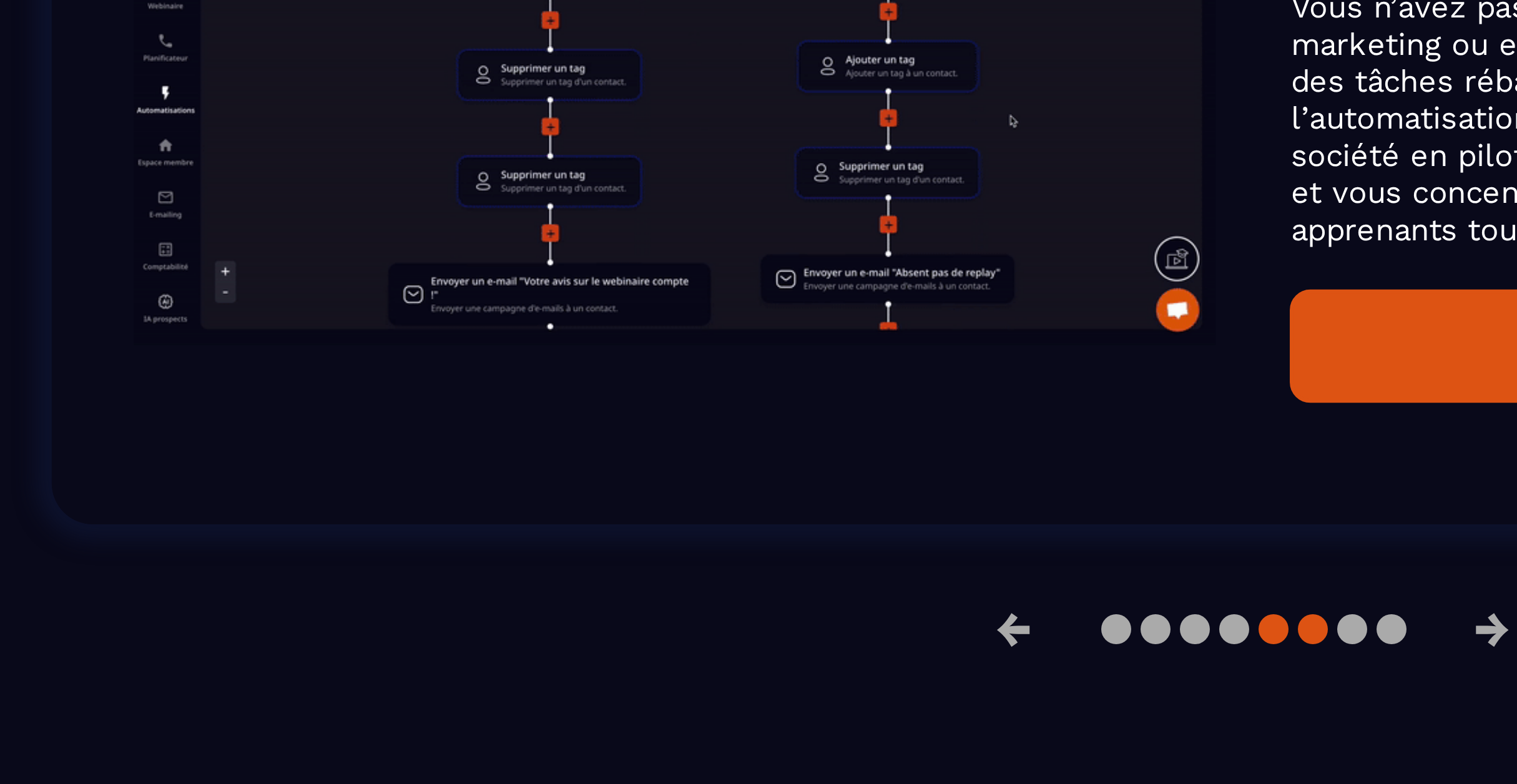
click at [767, 623] on button at bounding box center [765, 618] width 10 height 10
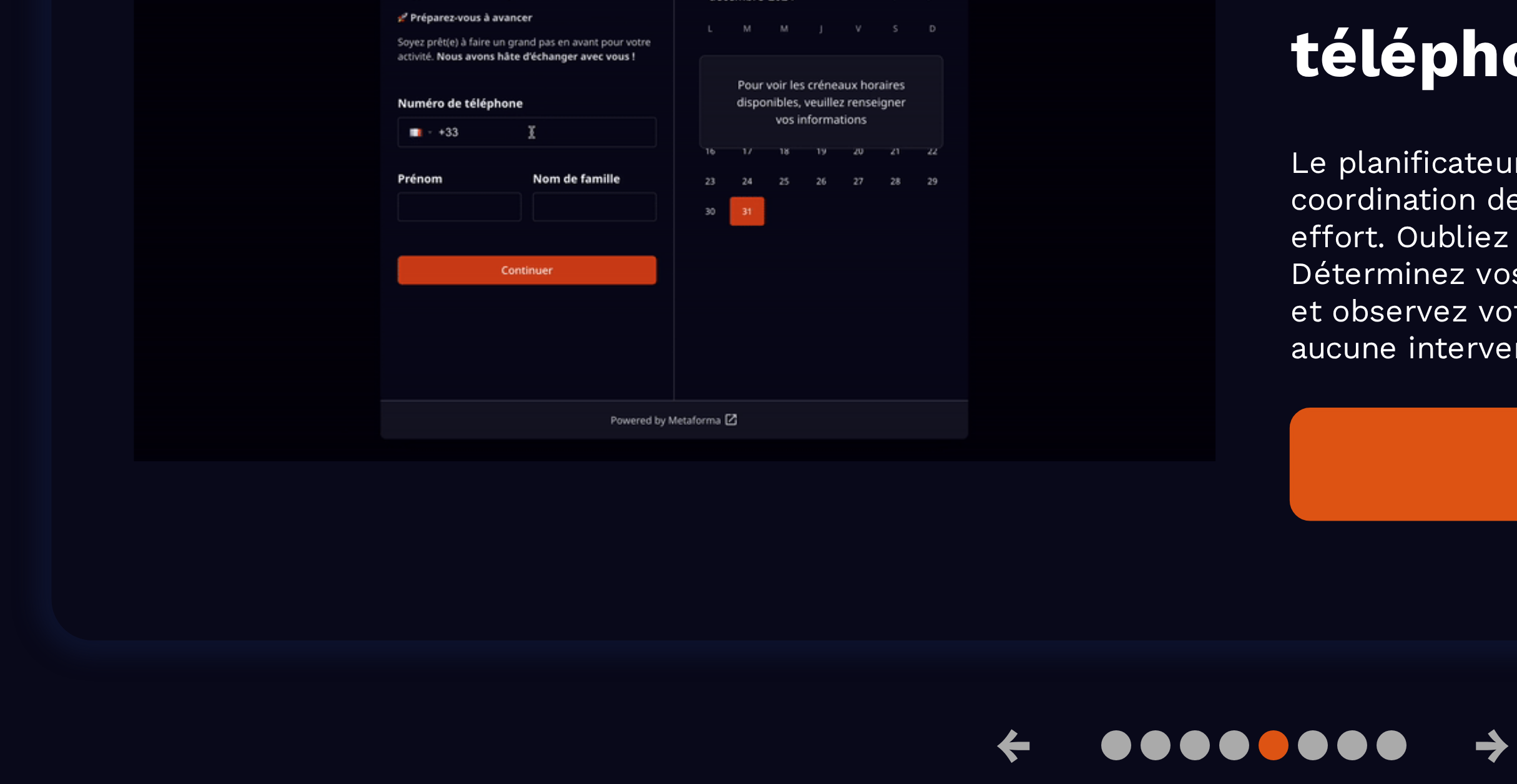
scroll to position [656, 0]
click at [748, 621] on button at bounding box center [752, 618] width 10 height 10
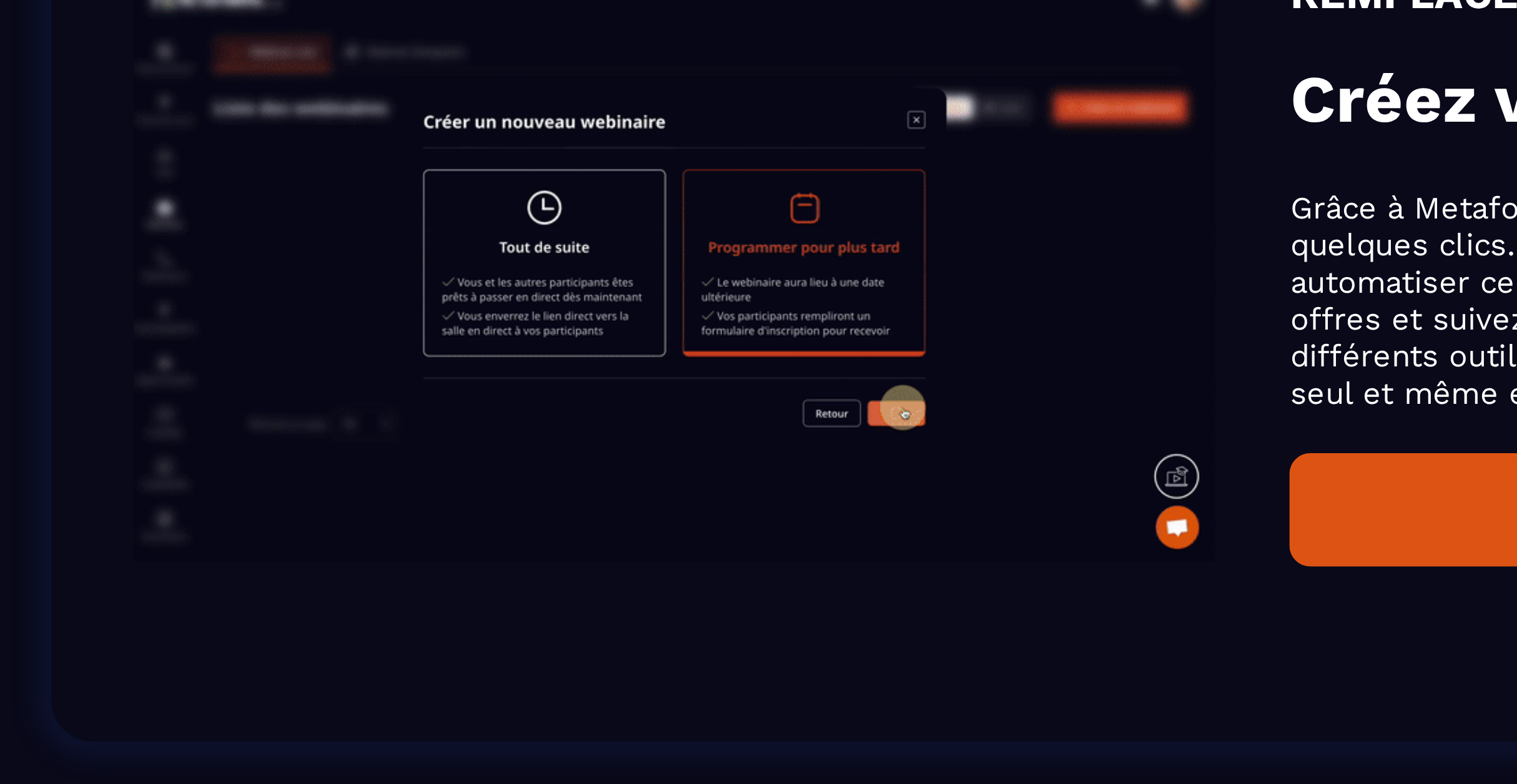
scroll to position [636, 0]
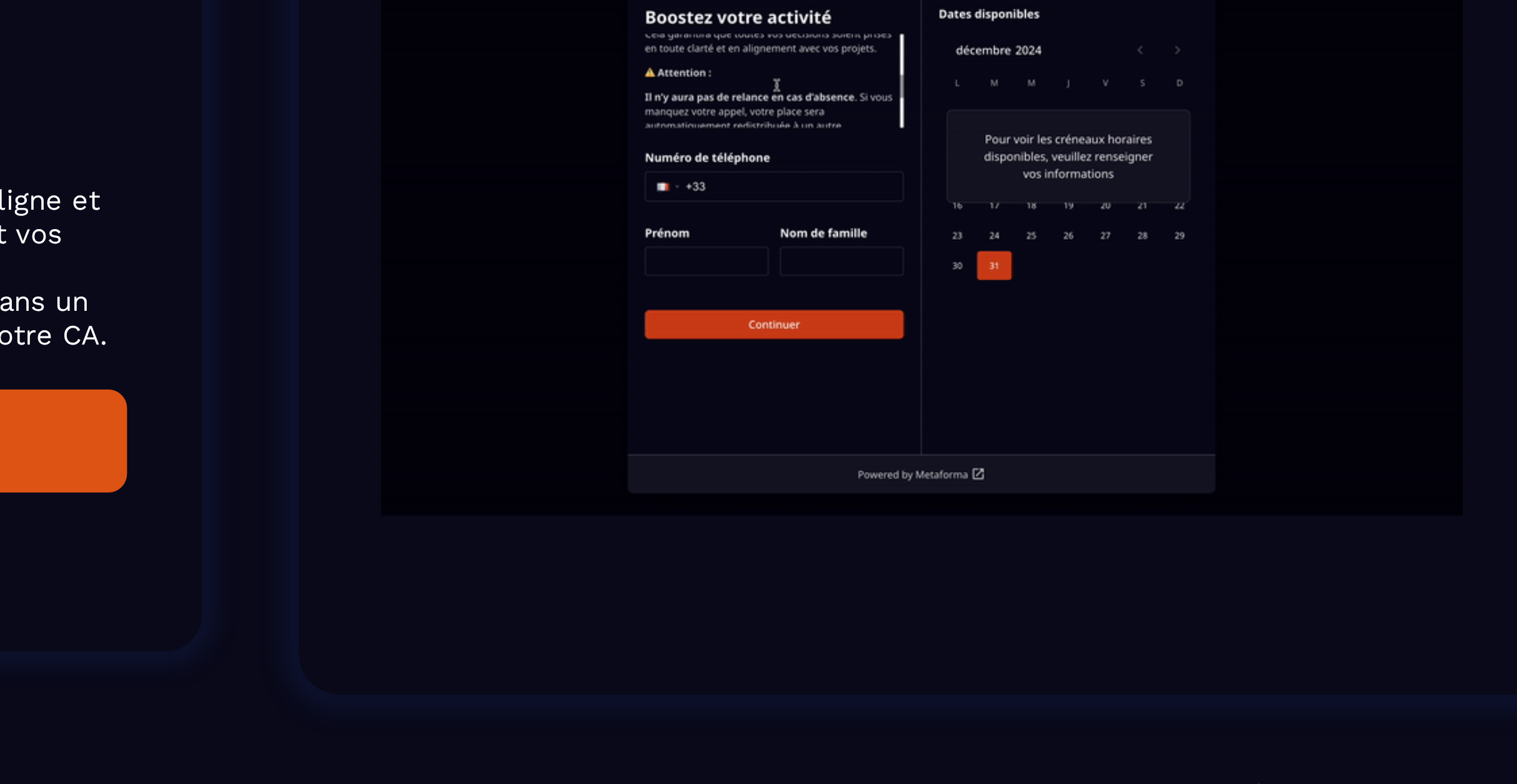
click at [320, 485] on li "REMPLACE Planificateur de RDV téléphonique Le planificateur de RDV Téléphonique…" at bounding box center [759, 425] width 877 height 391
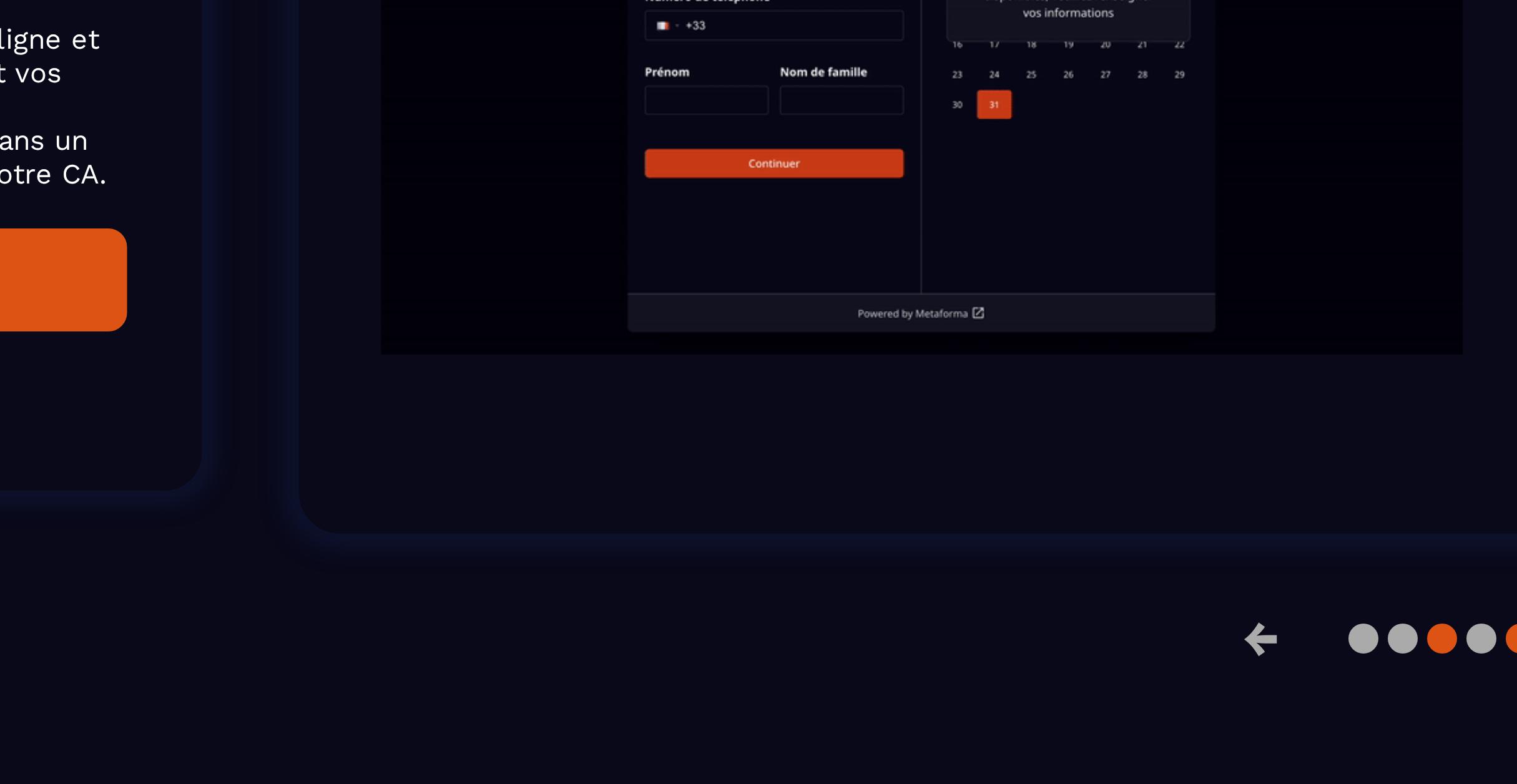
click at [736, 623] on button at bounding box center [739, 618] width 10 height 10
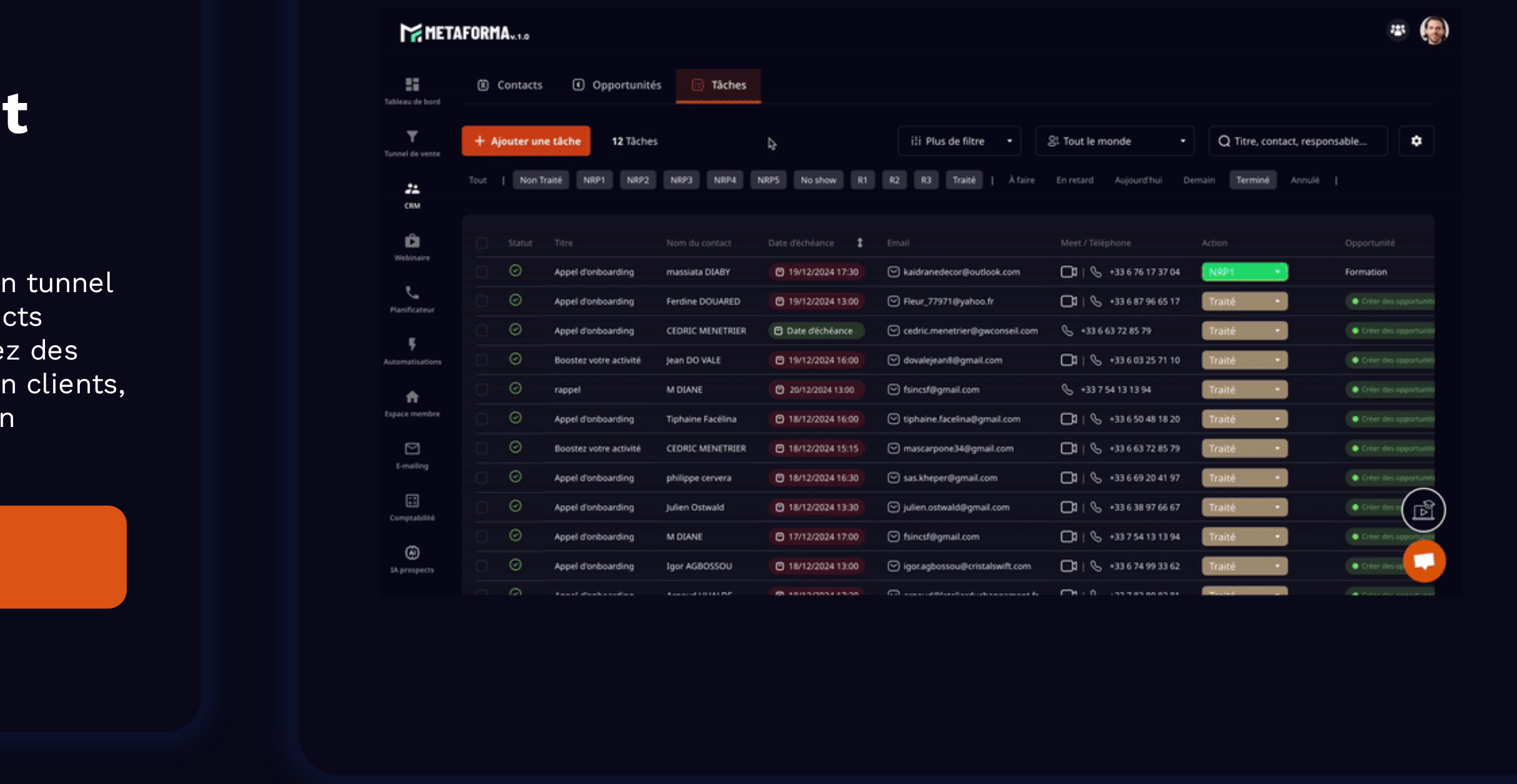
scroll to position [656, 0]
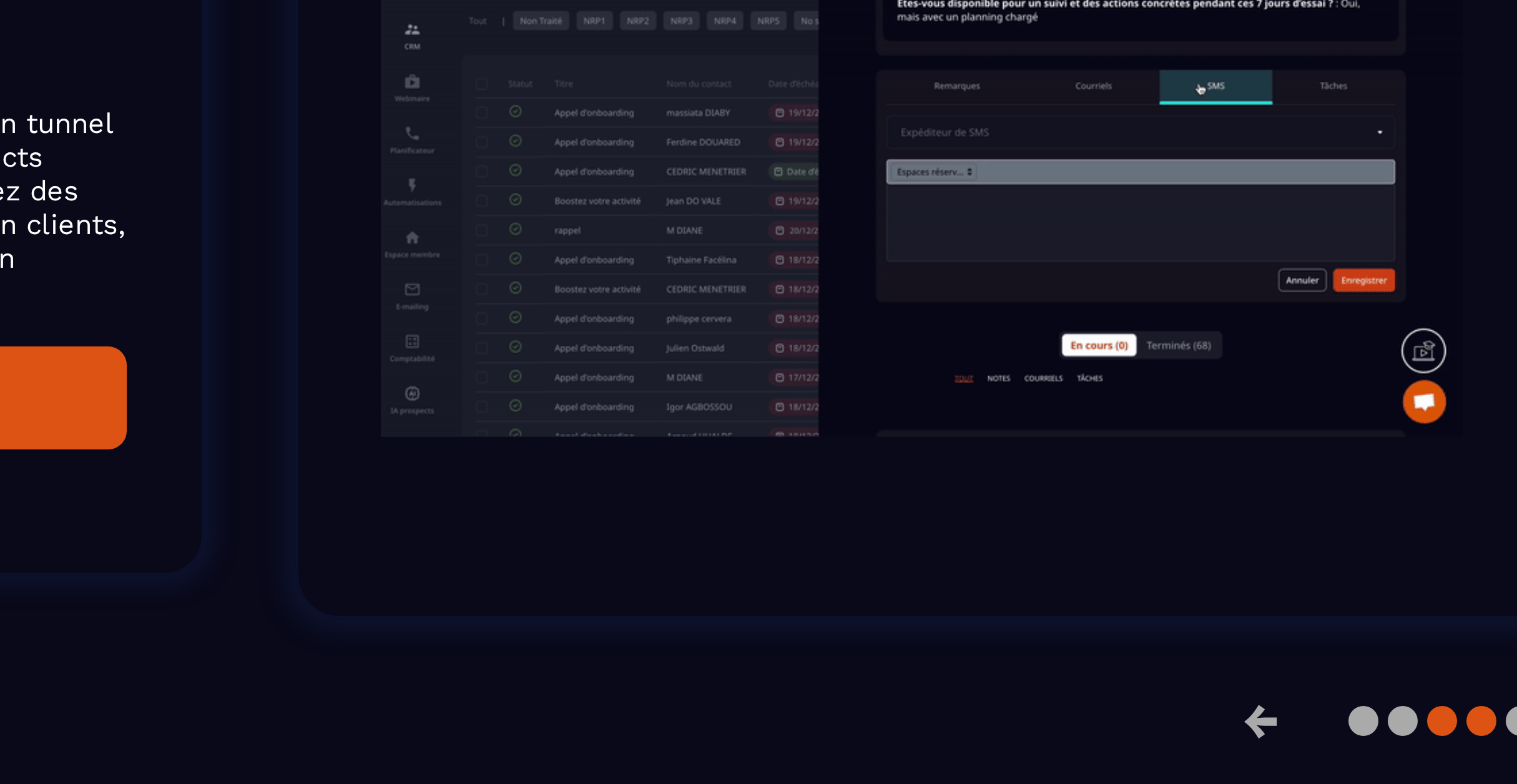
click at [755, 623] on button at bounding box center [752, 618] width 10 height 10
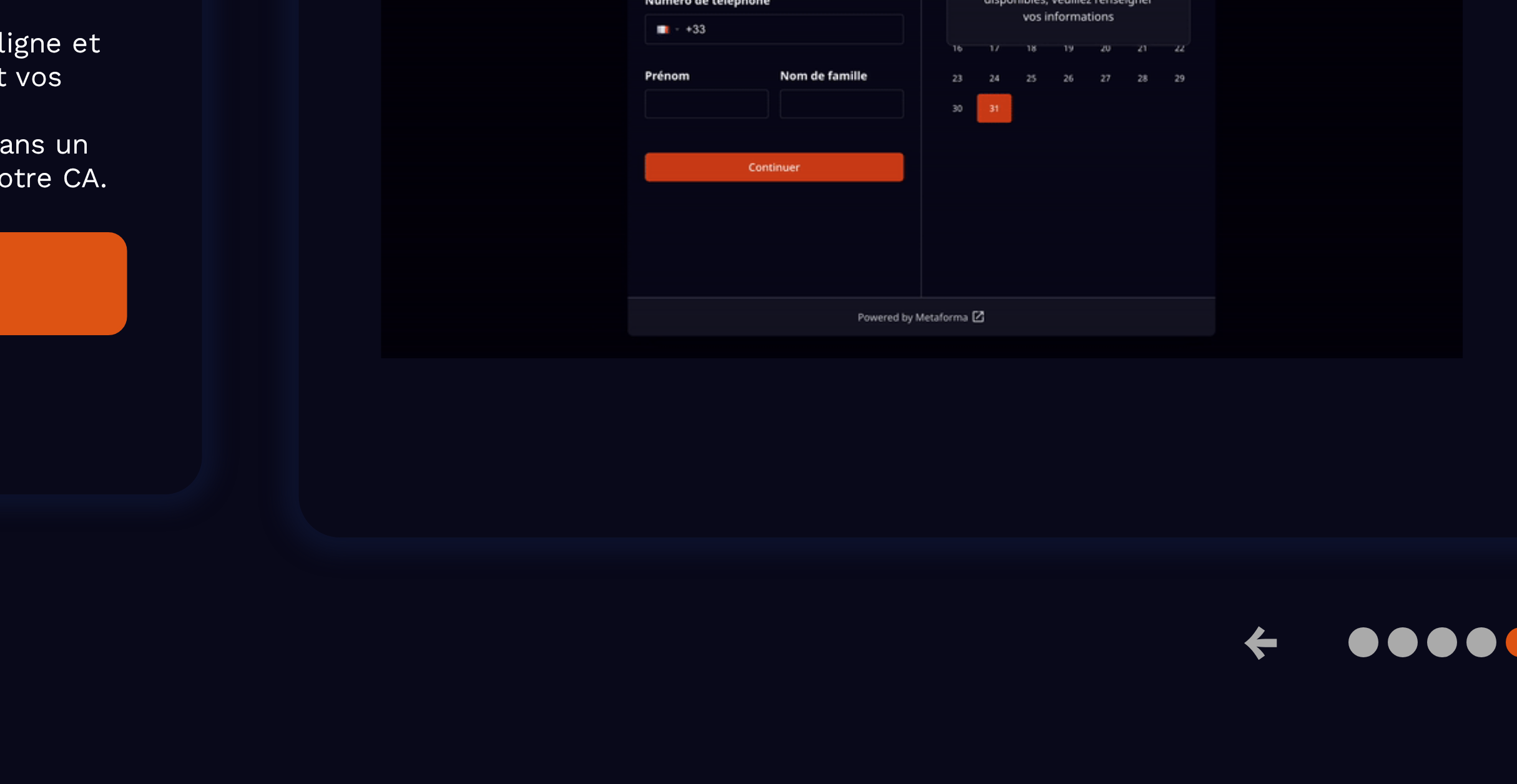
scroll to position [636, 0]
click at [738, 623] on button at bounding box center [739, 618] width 10 height 10
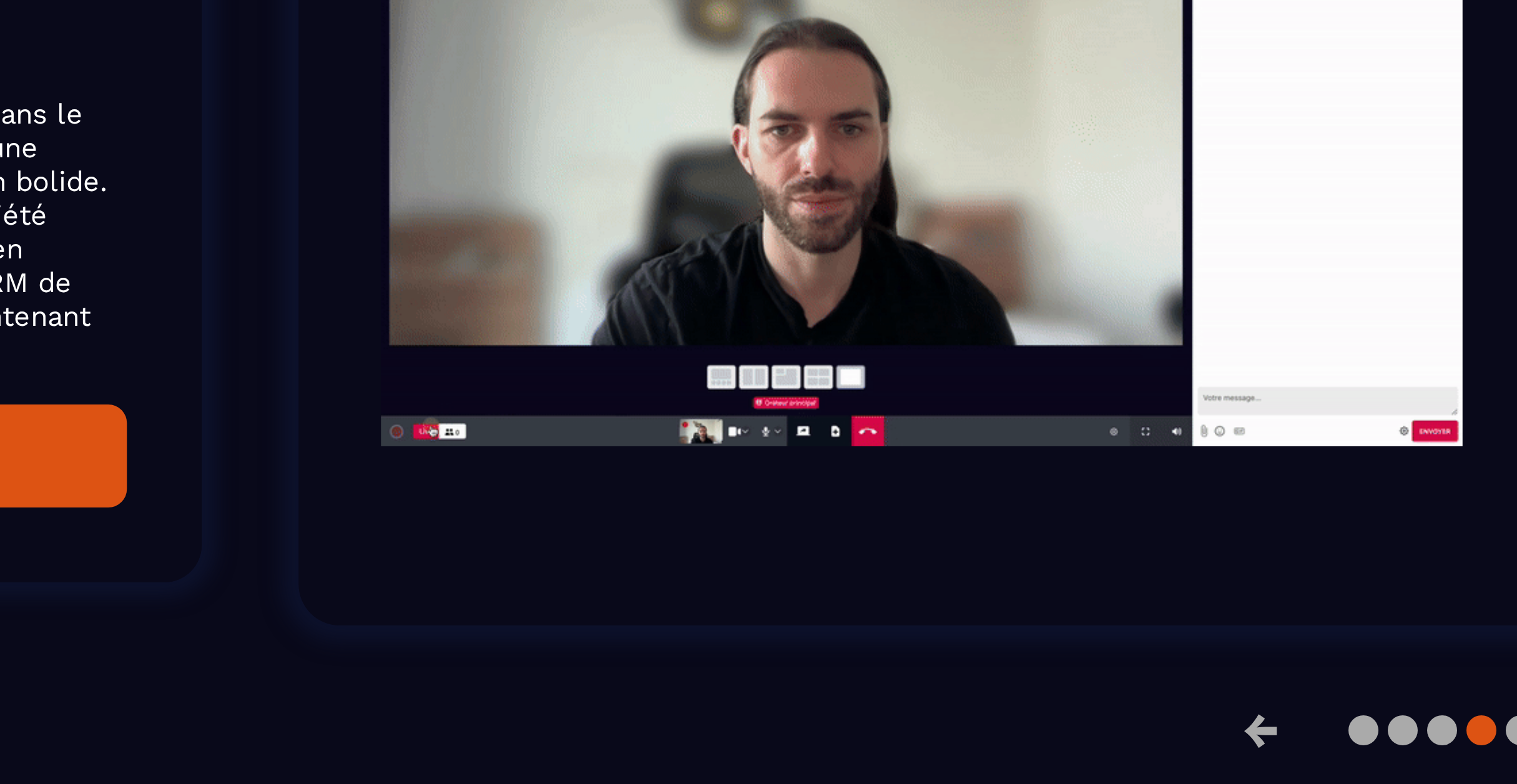
click at [752, 621] on button at bounding box center [752, 618] width 10 height 10
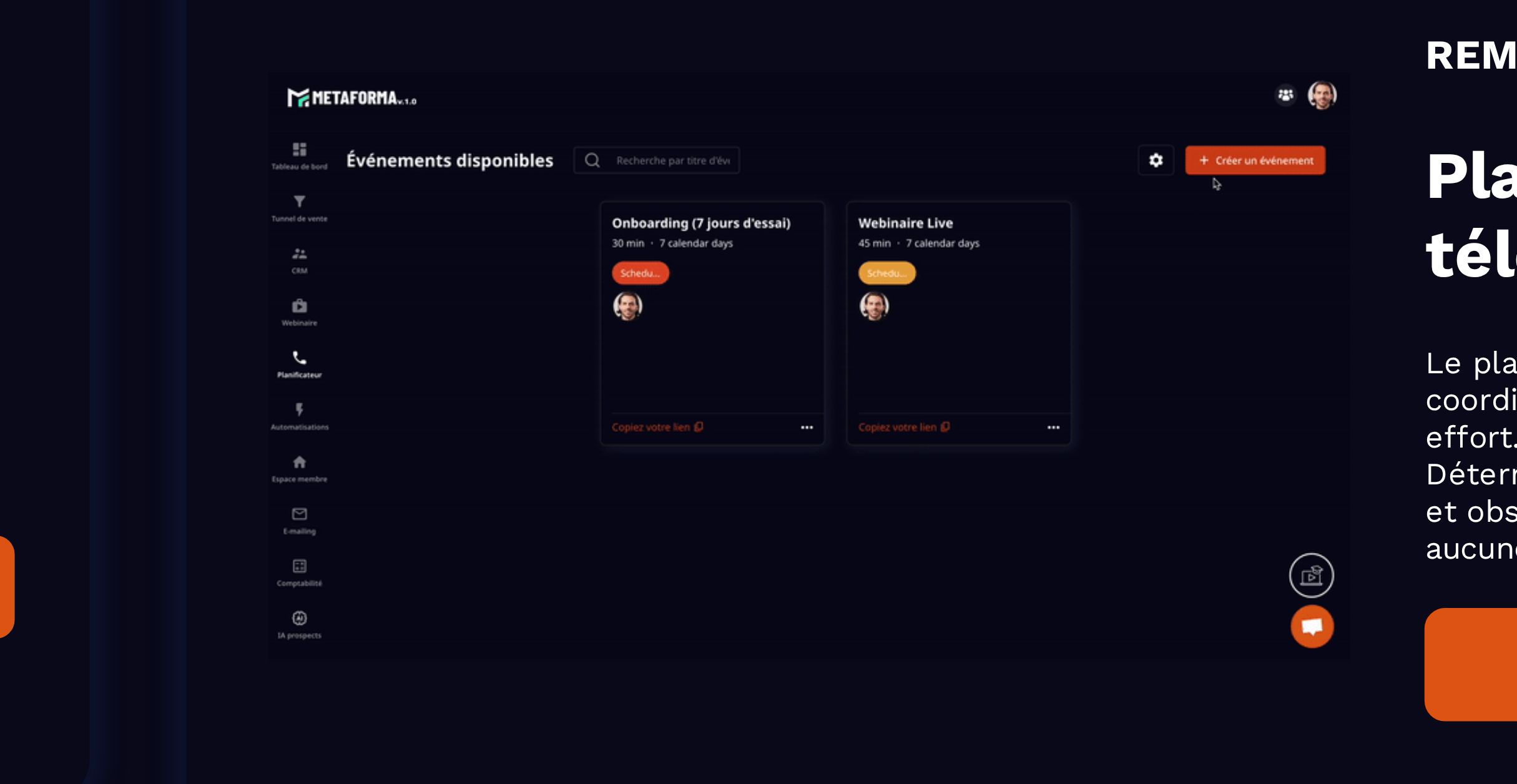
click at [417, 300] on div "REMPLACE Planificateur de RDV téléphonique Le planificateur de RDV Téléphonique…" at bounding box center [750, 425] width 801 height 316
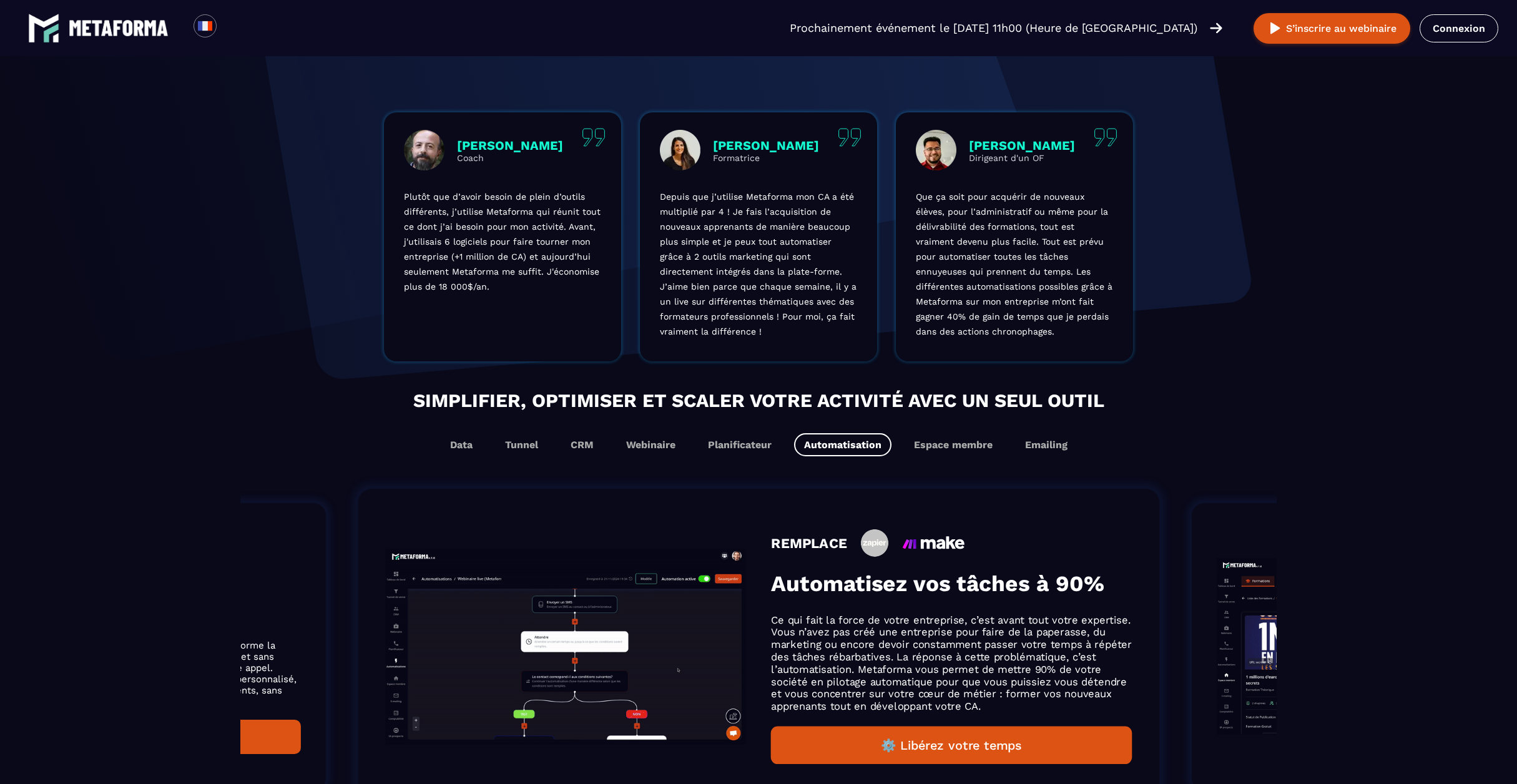
scroll to position [414, 0]
